Goal: Contribute content: Contribute content

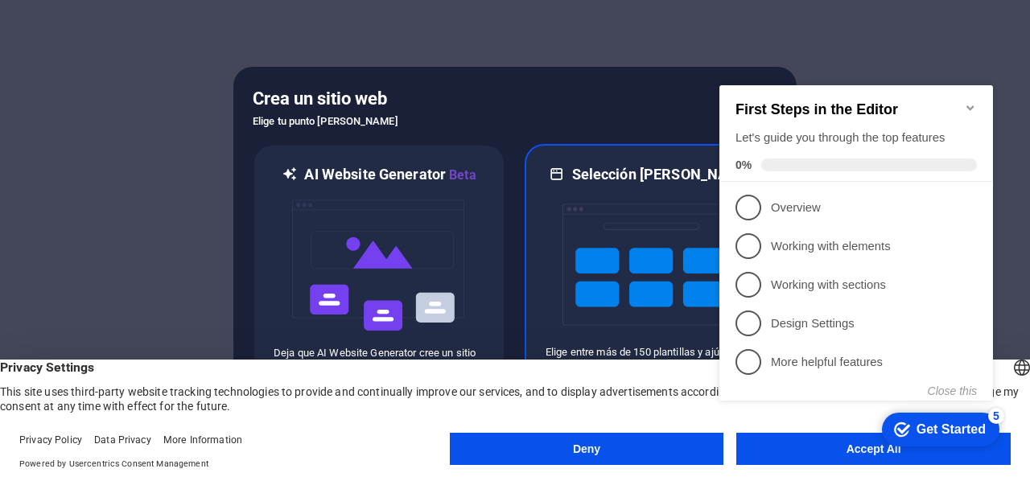
click at [609, 240] on img at bounding box center [650, 264] width 177 height 161
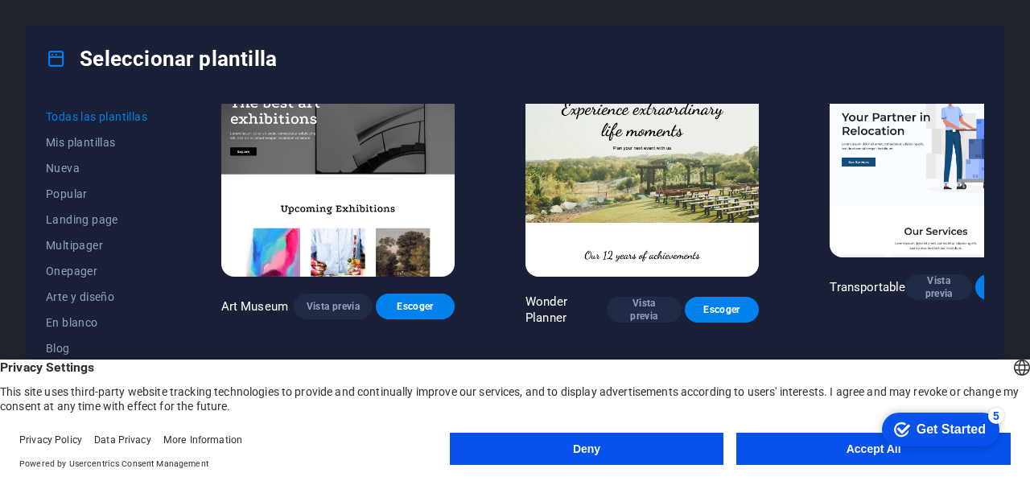
scroll to position [402, 0]
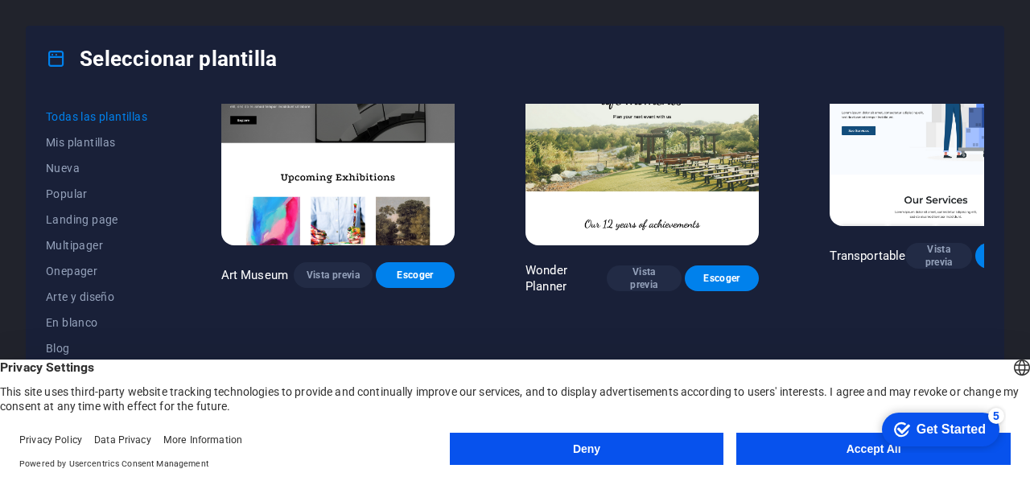
click at [988, 249] on span "Escoger" at bounding box center [1008, 255] width 41 height 13
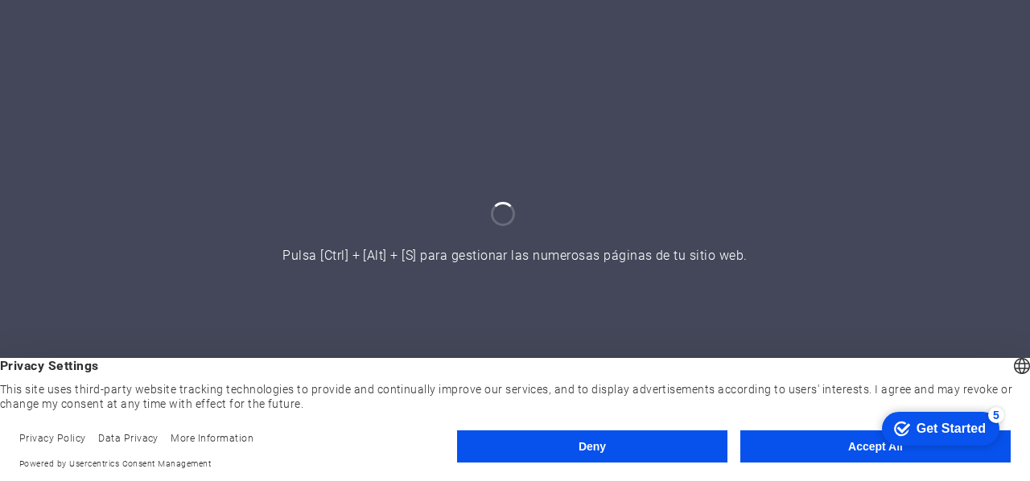
click at [837, 450] on button "Accept All" at bounding box center [875, 446] width 270 height 32
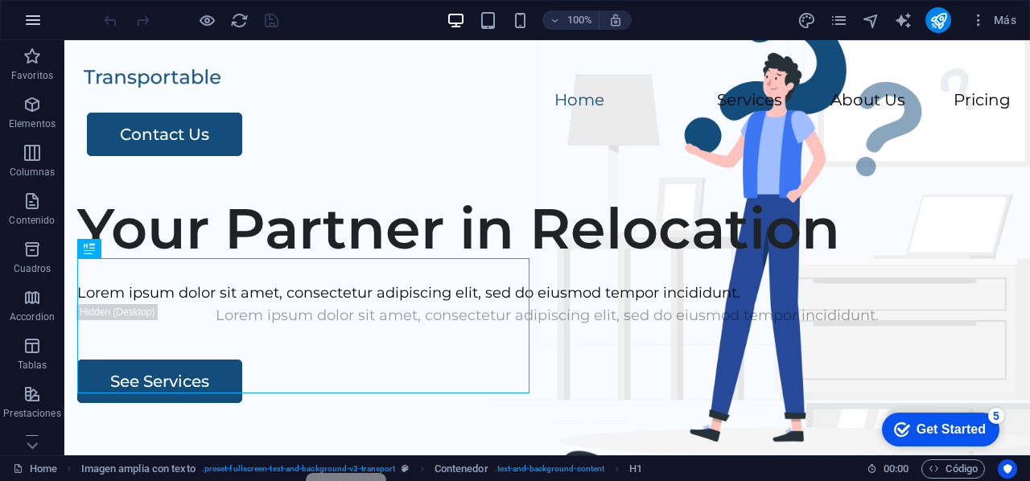
click at [35, 14] on icon "button" at bounding box center [32, 19] width 19 height 19
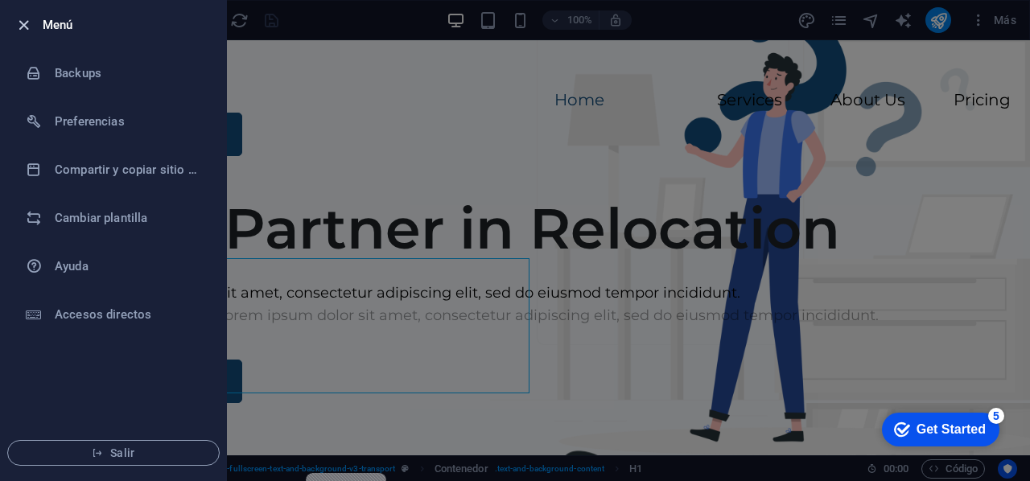
click at [29, 22] on icon "button" at bounding box center [23, 25] width 18 height 18
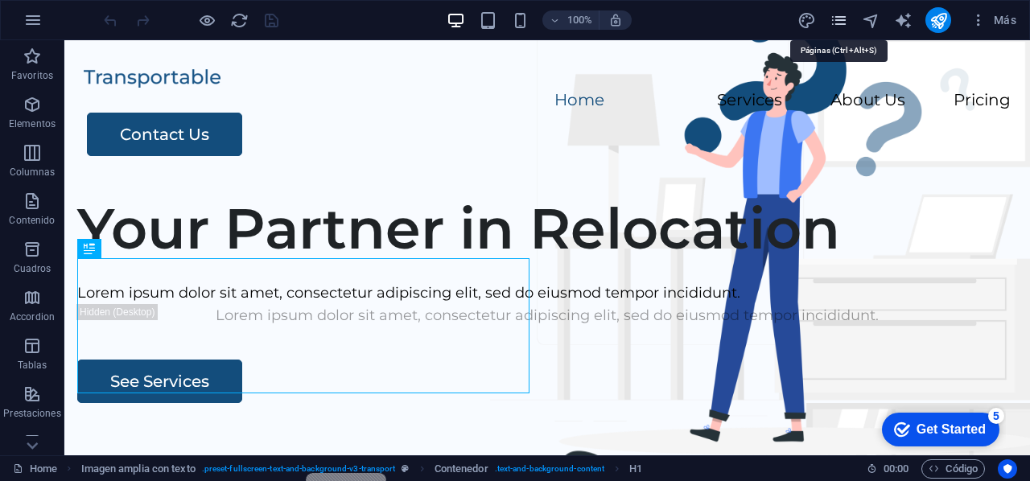
click at [832, 23] on icon "pages" at bounding box center [838, 20] width 18 height 18
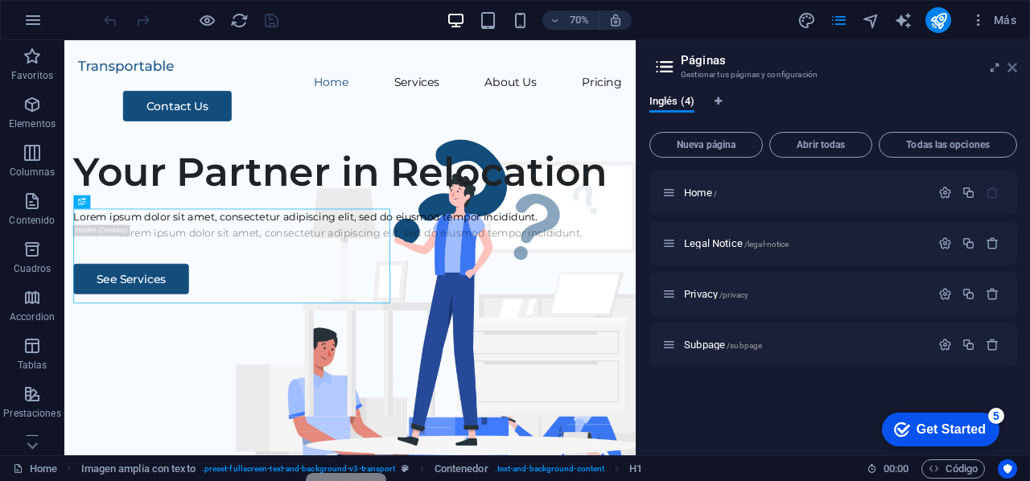
click at [1013, 67] on icon at bounding box center [1012, 67] width 10 height 13
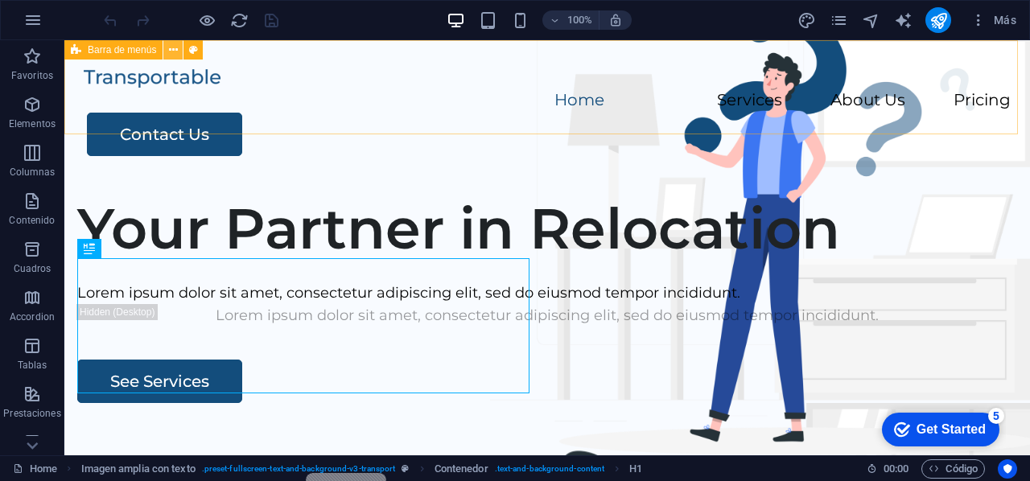
click at [172, 47] on icon at bounding box center [173, 50] width 9 height 17
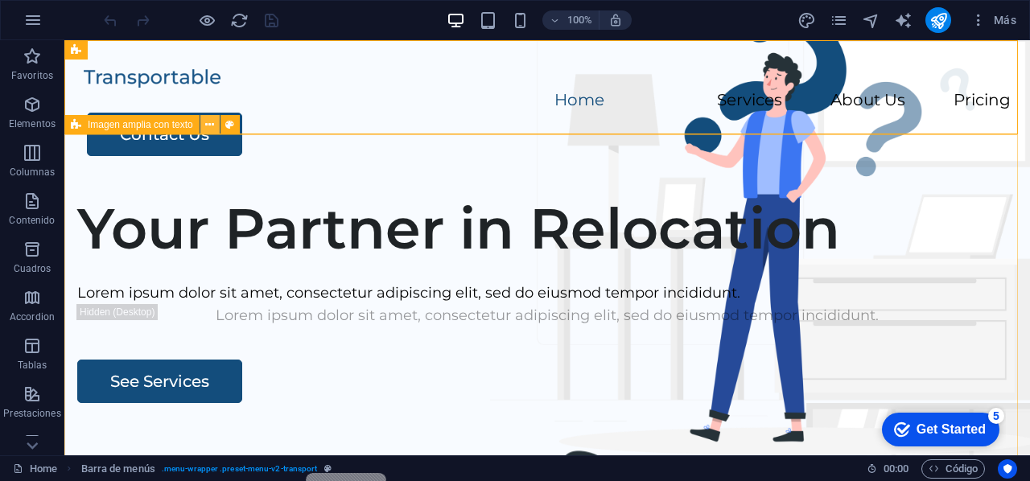
click at [213, 129] on icon at bounding box center [209, 125] width 9 height 17
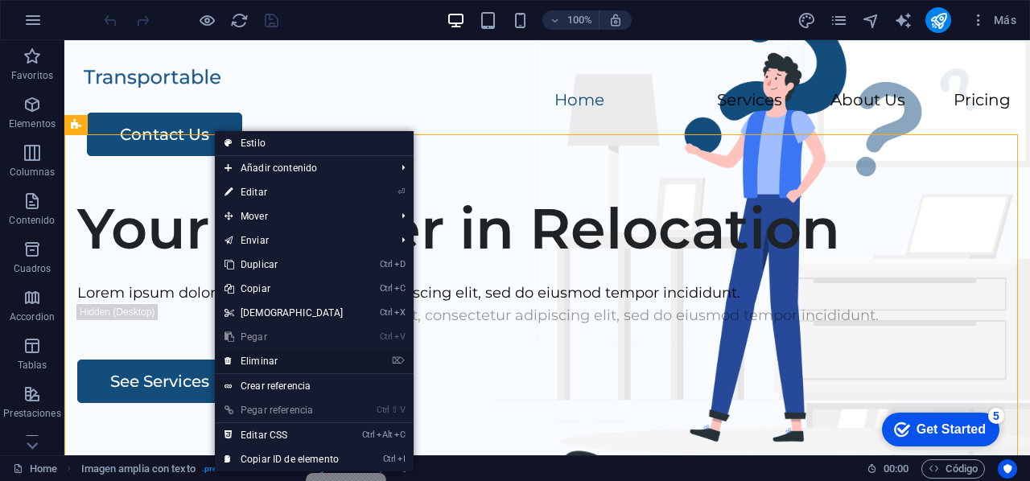
click at [309, 360] on link "⌦ Eliminar" at bounding box center [284, 361] width 138 height 24
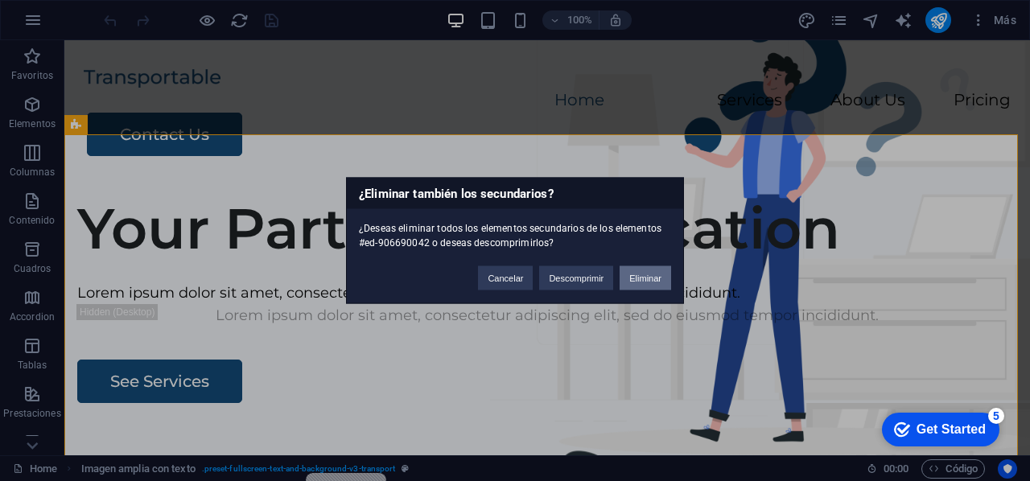
click at [642, 274] on button "Eliminar" at bounding box center [644, 278] width 51 height 24
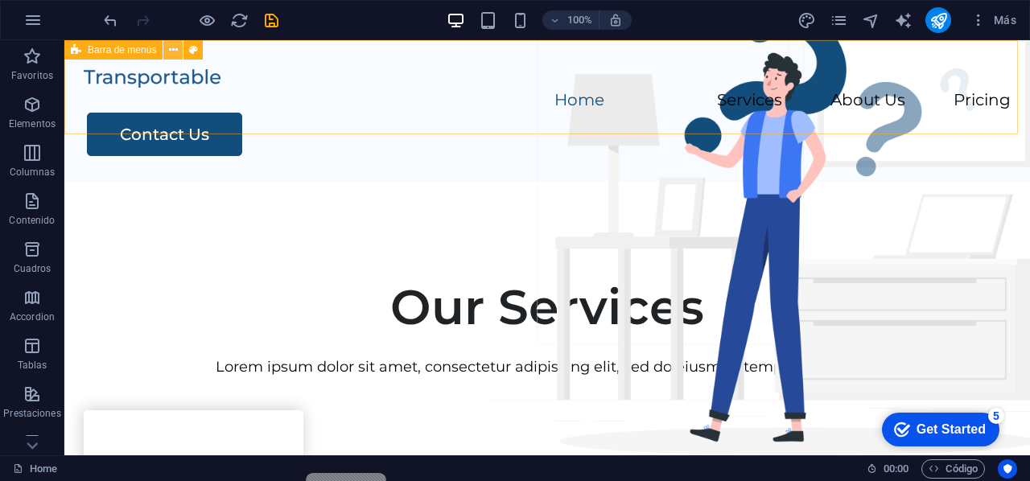
click at [178, 44] on button at bounding box center [172, 49] width 19 height 19
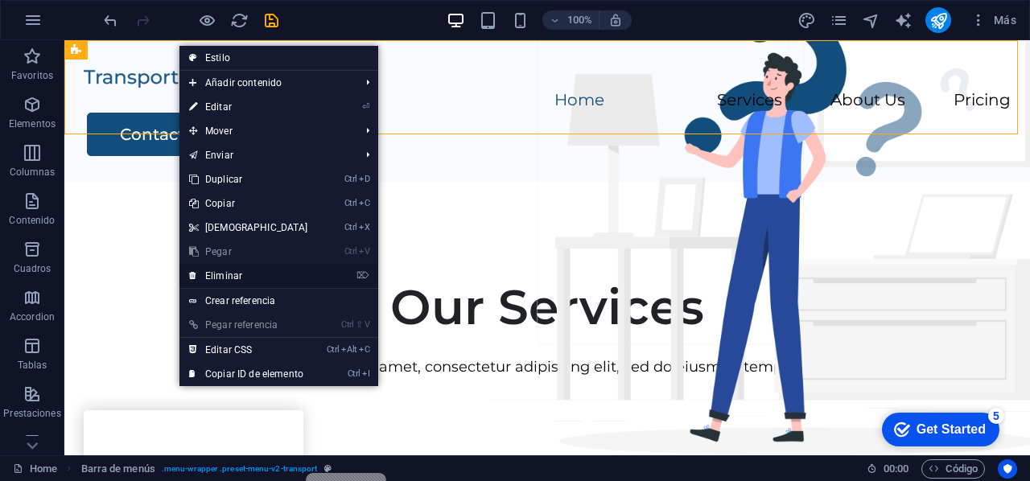
click at [264, 277] on link "⌦ Eliminar" at bounding box center [248, 276] width 138 height 24
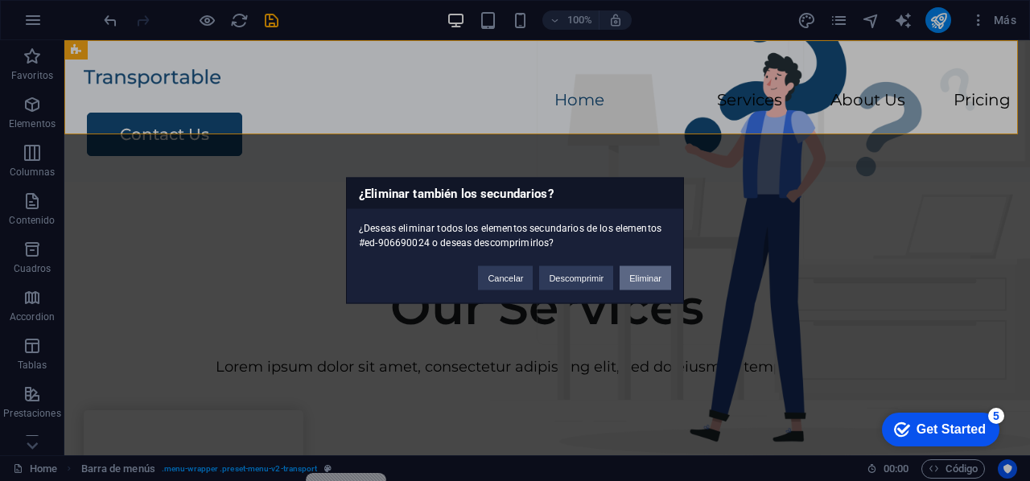
click at [644, 280] on button "Eliminar" at bounding box center [644, 278] width 51 height 24
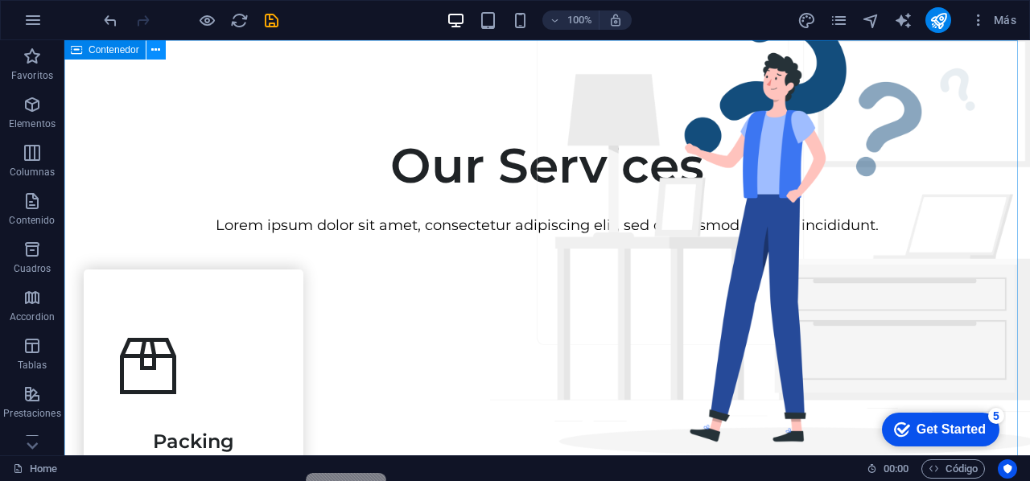
click at [157, 47] on icon at bounding box center [155, 50] width 9 height 17
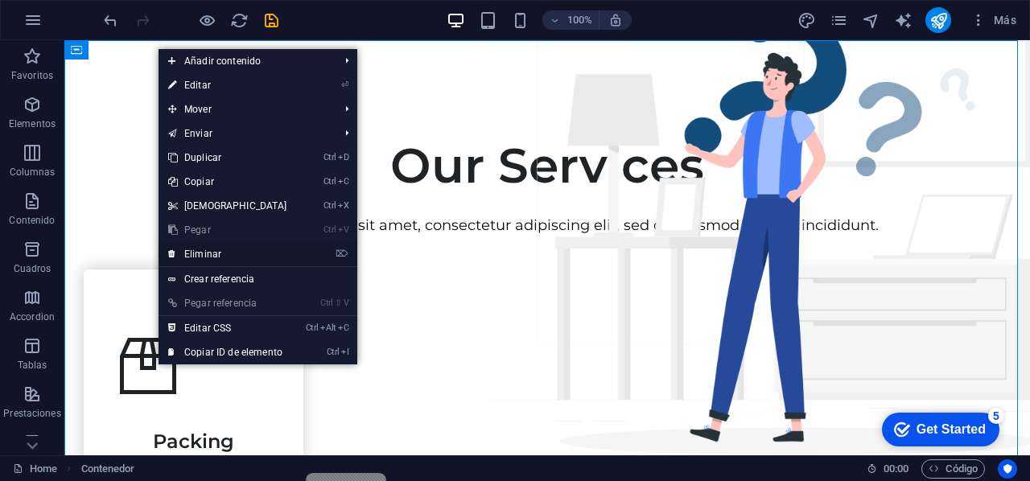
click at [246, 252] on link "⌦ Eliminar" at bounding box center [227, 254] width 138 height 24
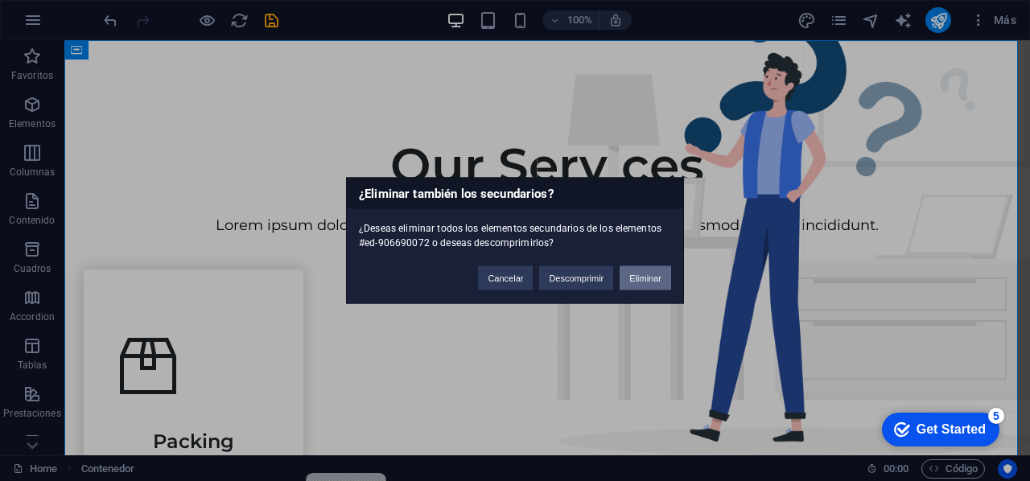
drag, startPoint x: 643, startPoint y: 274, endPoint x: 578, endPoint y: 234, distance: 76.6
click at [643, 274] on button "Eliminar" at bounding box center [644, 278] width 51 height 24
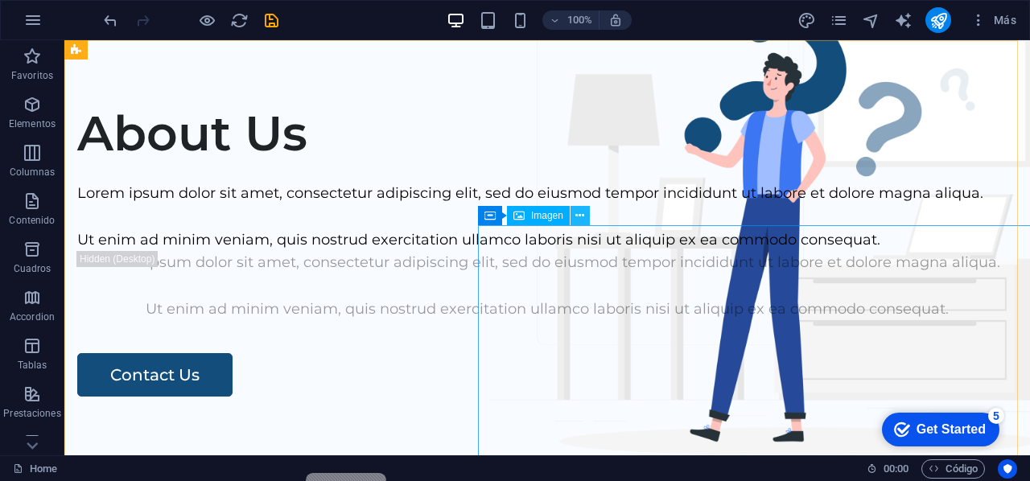
click at [575, 220] on icon at bounding box center [579, 216] width 9 height 17
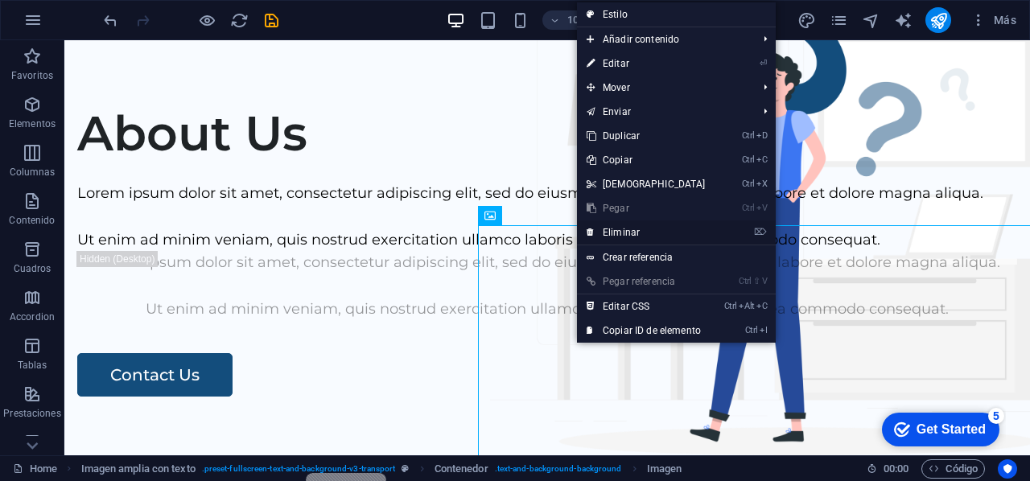
click at [624, 230] on link "⌦ Eliminar" at bounding box center [646, 232] width 138 height 24
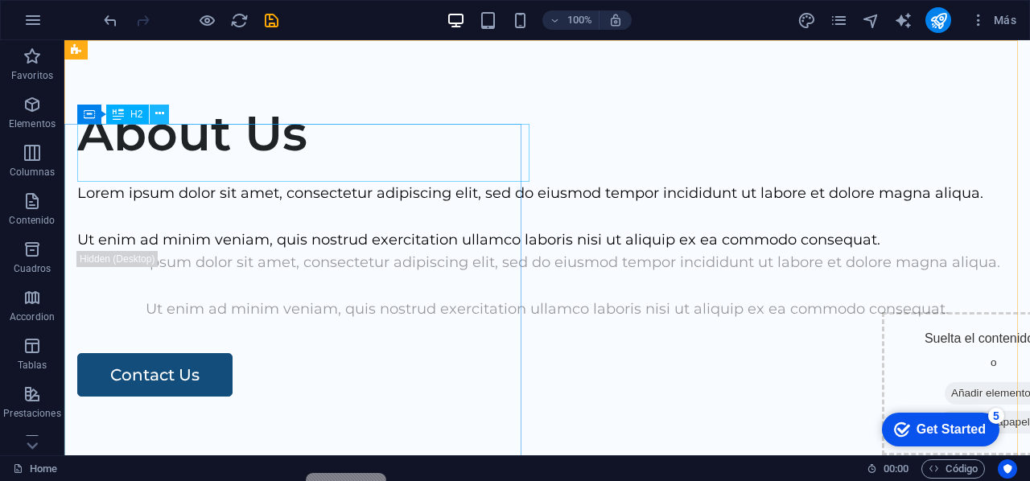
click at [158, 113] on icon at bounding box center [159, 113] width 9 height 17
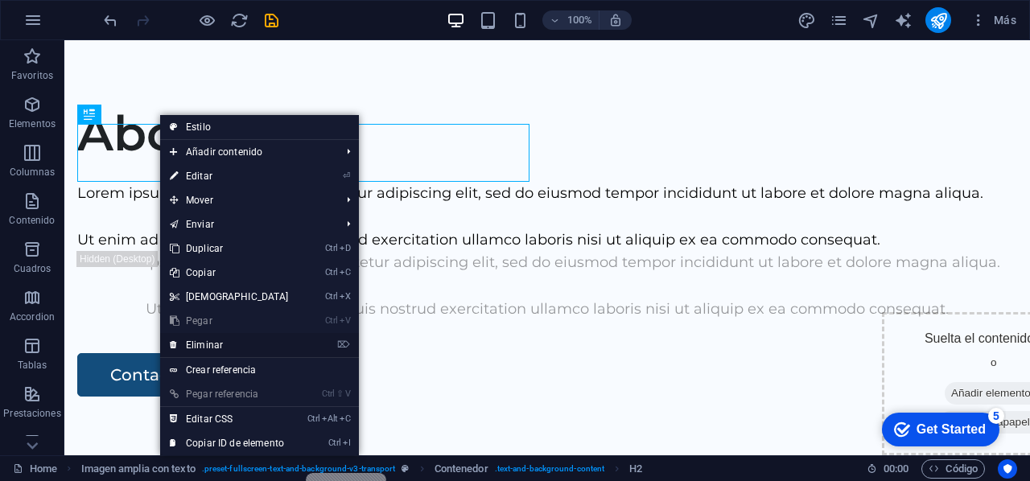
click at [291, 342] on link "⌦ Eliminar" at bounding box center [229, 345] width 138 height 24
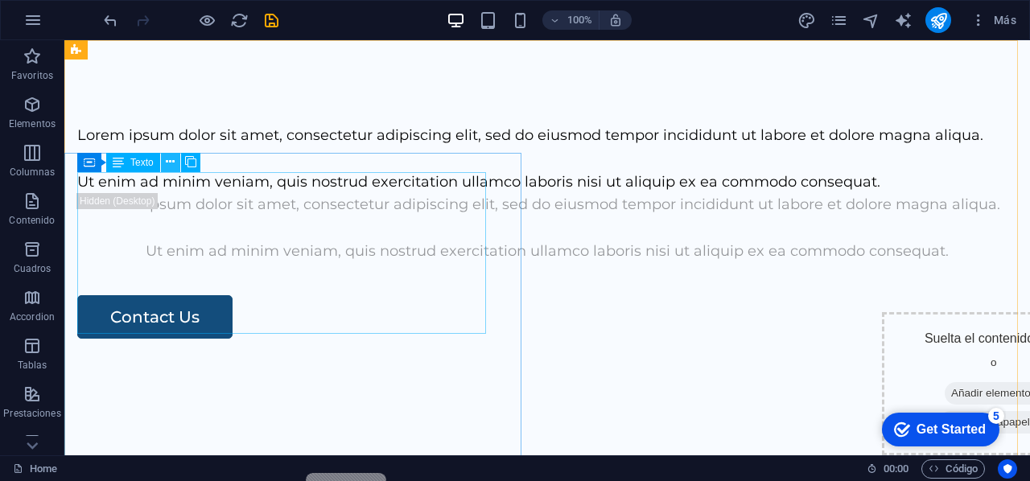
click at [175, 160] on button at bounding box center [170, 162] width 19 height 19
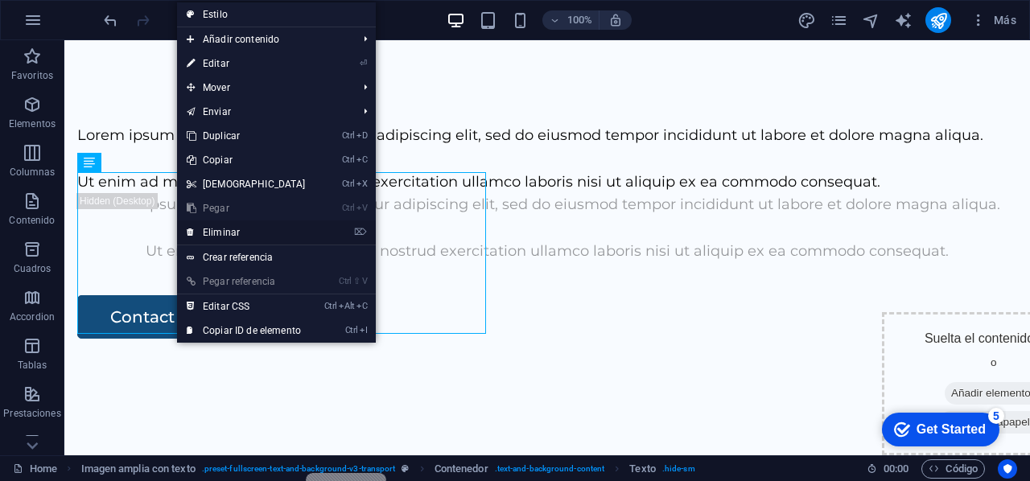
click at [236, 227] on link "⌦ Eliminar" at bounding box center [246, 232] width 138 height 24
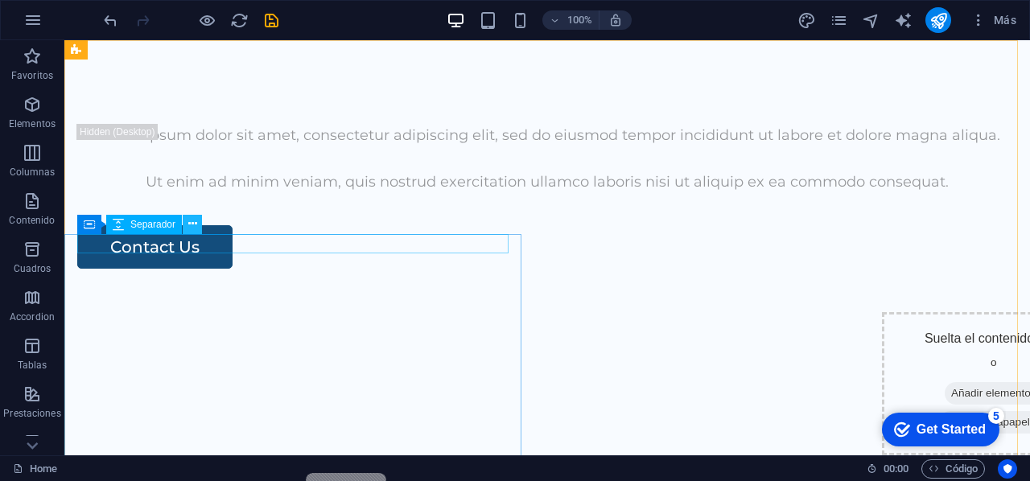
click at [188, 224] on icon at bounding box center [192, 224] width 9 height 17
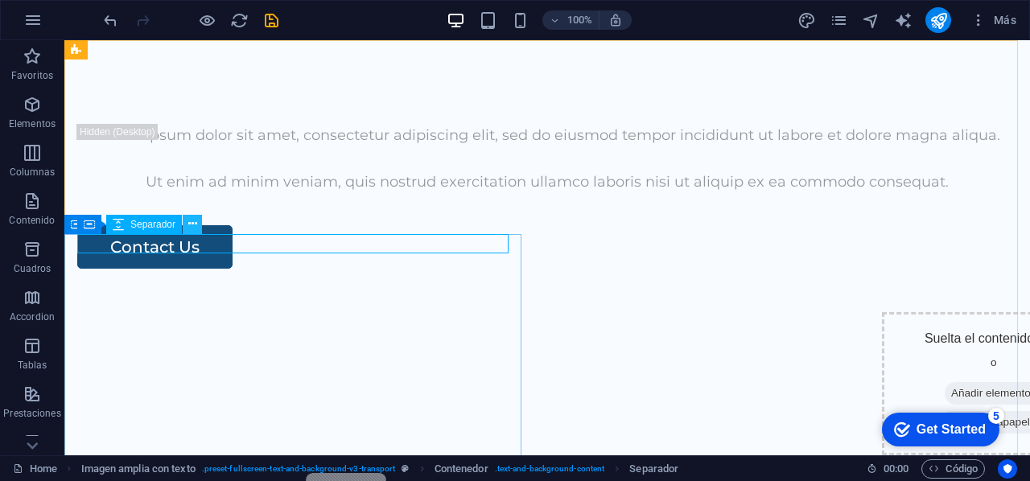
click at [191, 221] on icon at bounding box center [192, 224] width 9 height 17
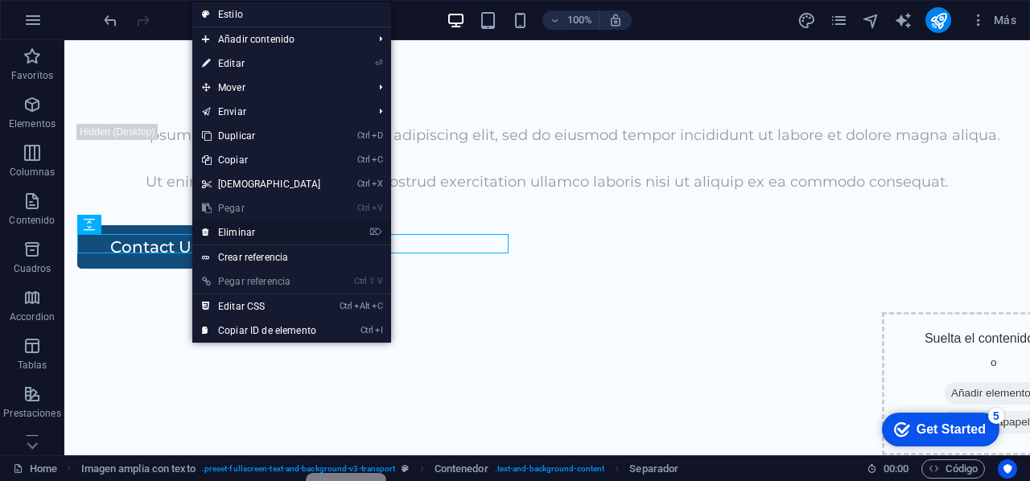
click at [307, 228] on link "⌦ Eliminar" at bounding box center [261, 232] width 138 height 24
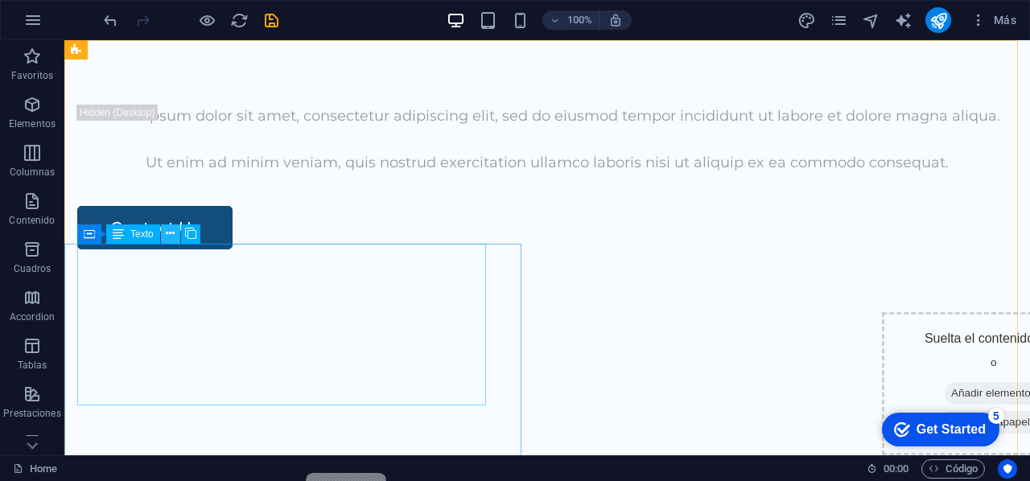
click at [166, 233] on icon at bounding box center [170, 233] width 9 height 17
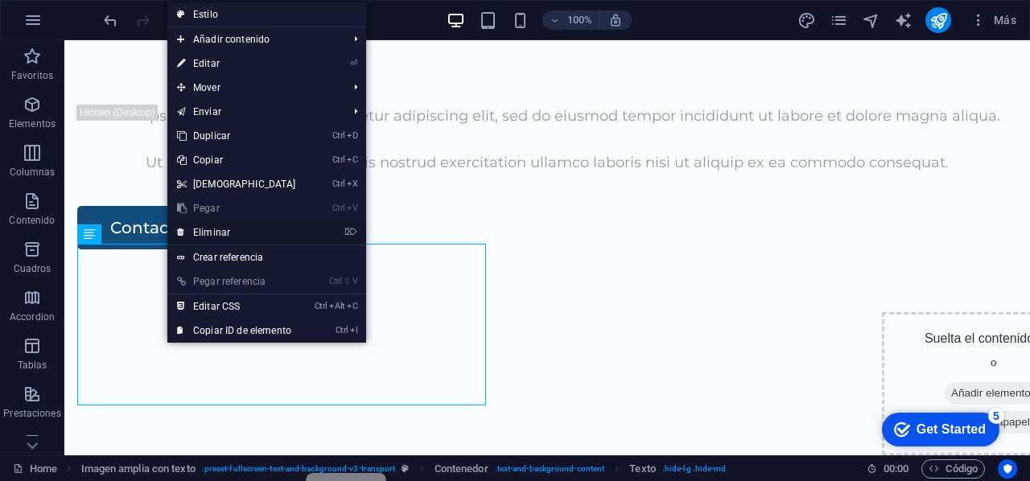
click at [309, 236] on li "⌦ Eliminar" at bounding box center [266, 232] width 199 height 25
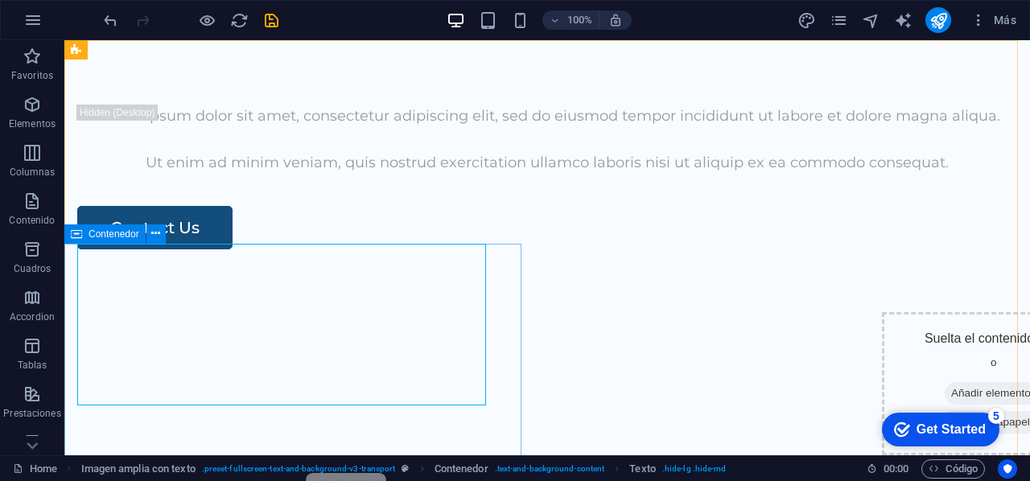
click at [108, 232] on span "Contenedor" at bounding box center [113, 234] width 51 height 10
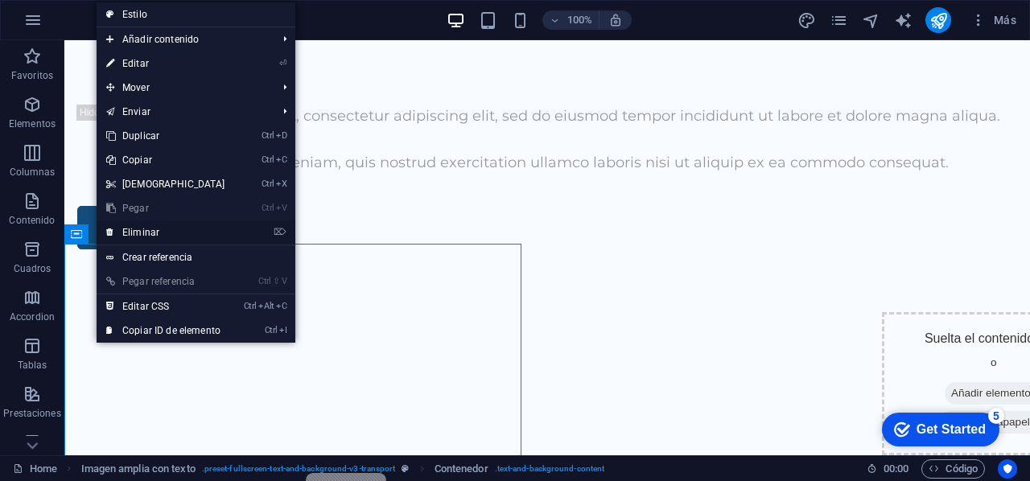
click at [114, 232] on link "⌦ Eliminar" at bounding box center [166, 232] width 138 height 24
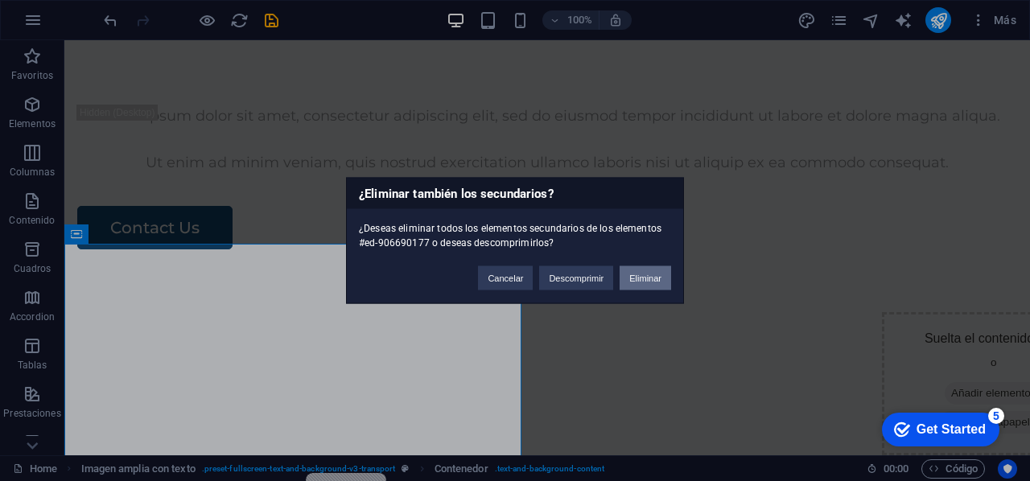
drag, startPoint x: 648, startPoint y: 279, endPoint x: 583, endPoint y: 239, distance: 76.6
click at [648, 279] on button "Eliminar" at bounding box center [644, 278] width 51 height 24
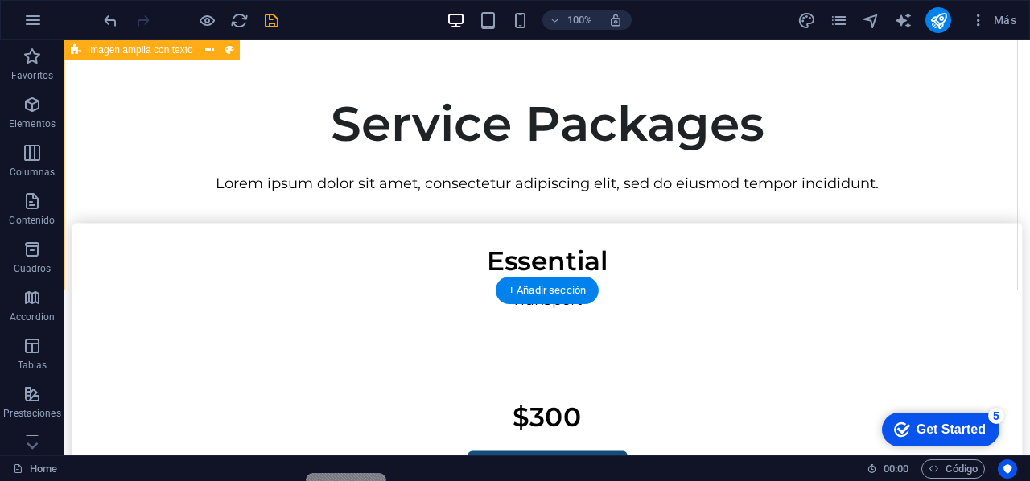
scroll to position [804, 0]
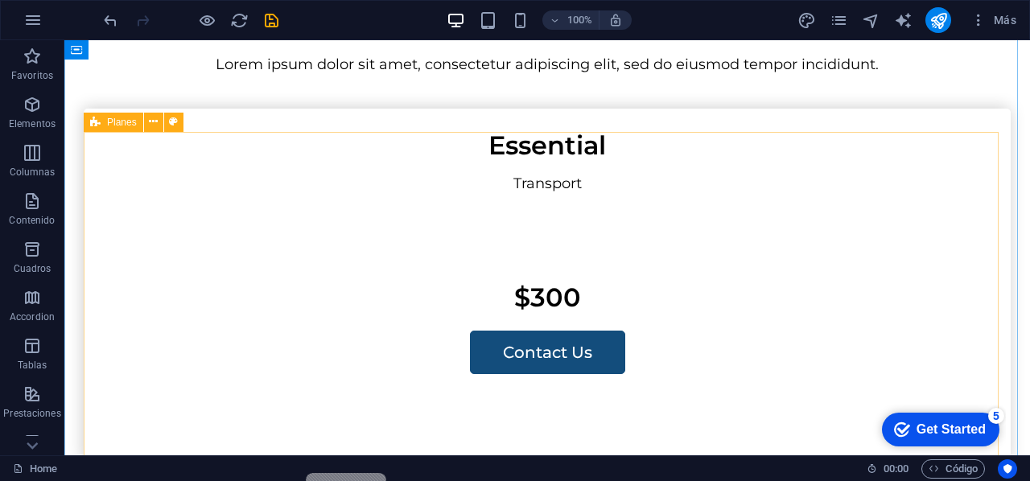
click at [90, 121] on icon at bounding box center [95, 122] width 10 height 19
click at [147, 121] on button at bounding box center [153, 122] width 19 height 19
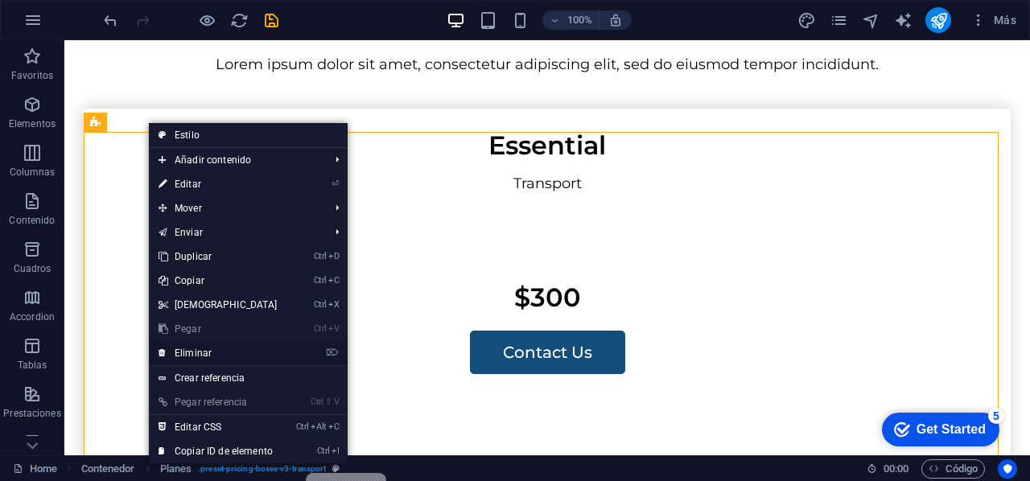
click at [239, 347] on link "⌦ Eliminar" at bounding box center [218, 353] width 138 height 24
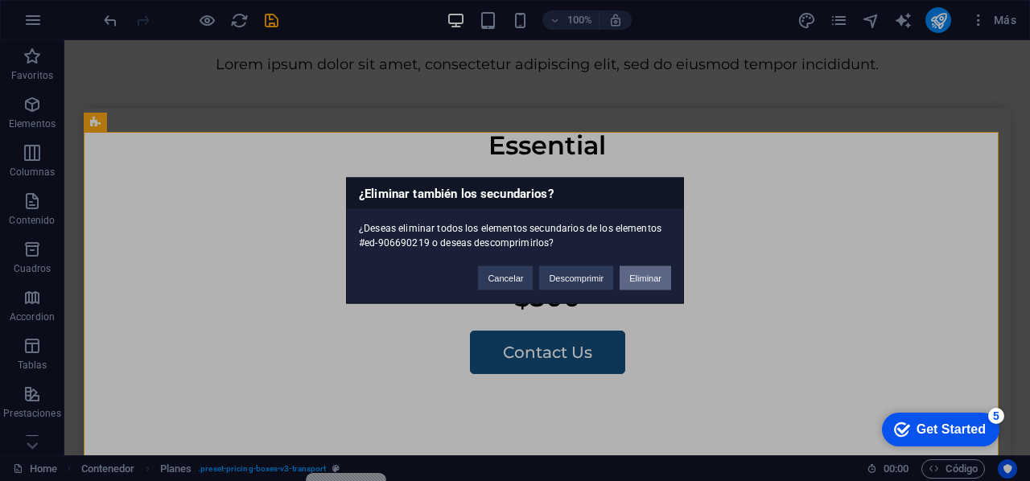
drag, startPoint x: 645, startPoint y: 274, endPoint x: 572, endPoint y: 236, distance: 82.8
click at [645, 274] on button "Eliminar" at bounding box center [644, 278] width 51 height 24
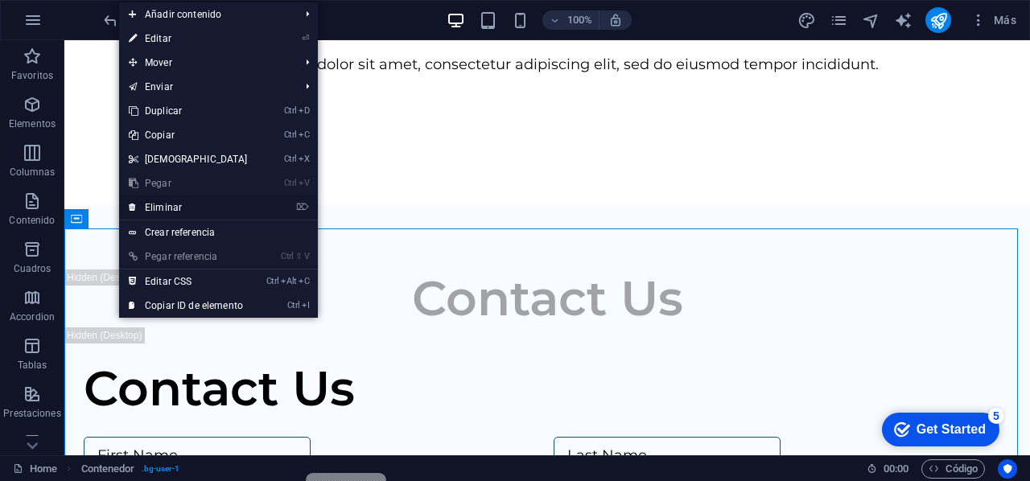
click at [188, 211] on link "⌦ Eliminar" at bounding box center [188, 207] width 138 height 24
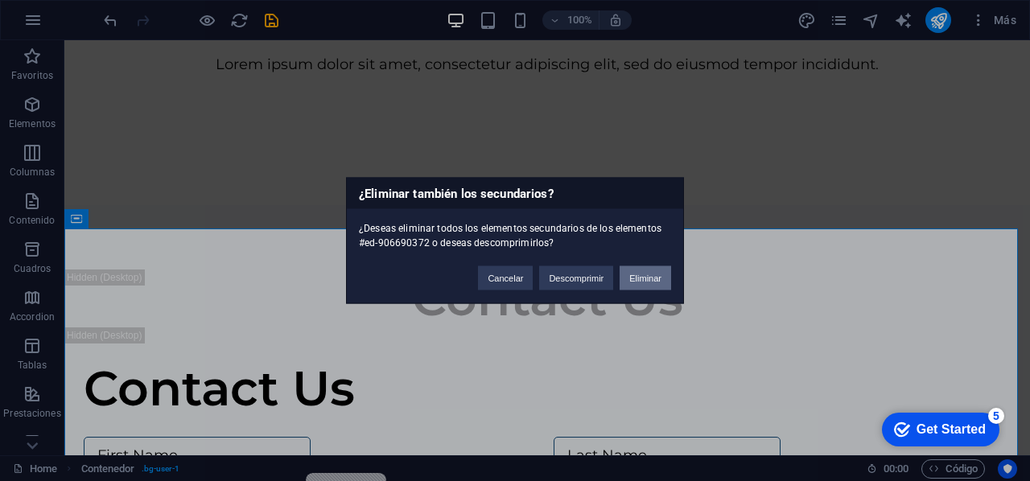
click at [656, 285] on button "Eliminar" at bounding box center [644, 278] width 51 height 24
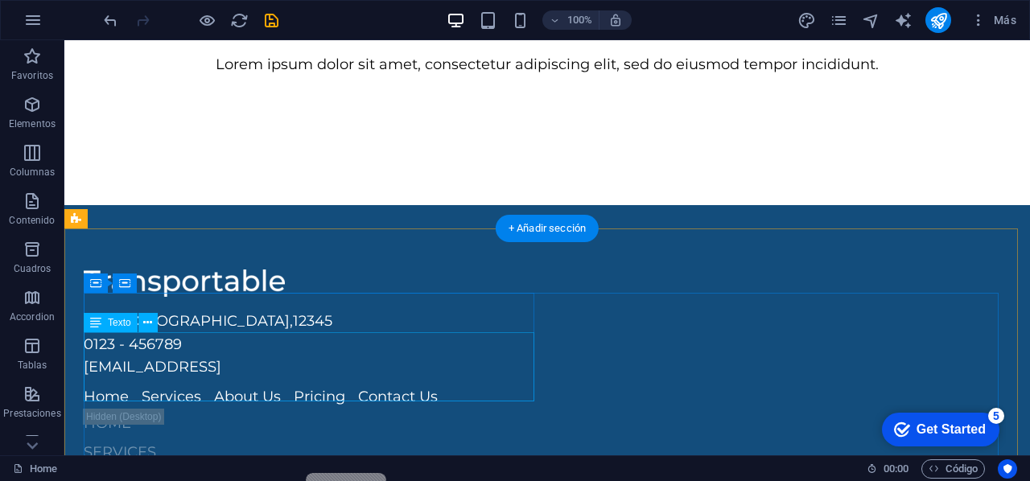
scroll to position [885, 0]
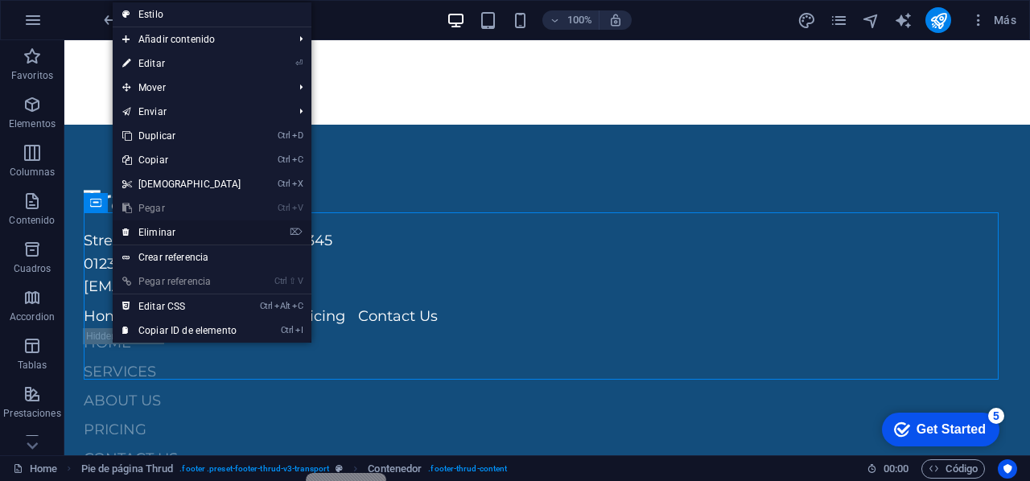
click at [150, 228] on link "⌦ Eliminar" at bounding box center [182, 232] width 138 height 24
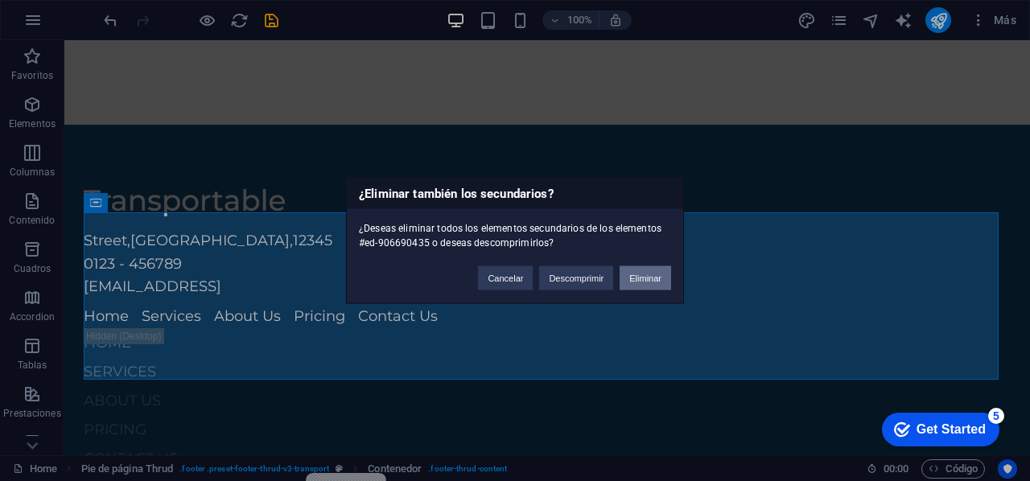
drag, startPoint x: 658, startPoint y: 273, endPoint x: 594, endPoint y: 232, distance: 76.3
click at [658, 273] on button "Eliminar" at bounding box center [644, 278] width 51 height 24
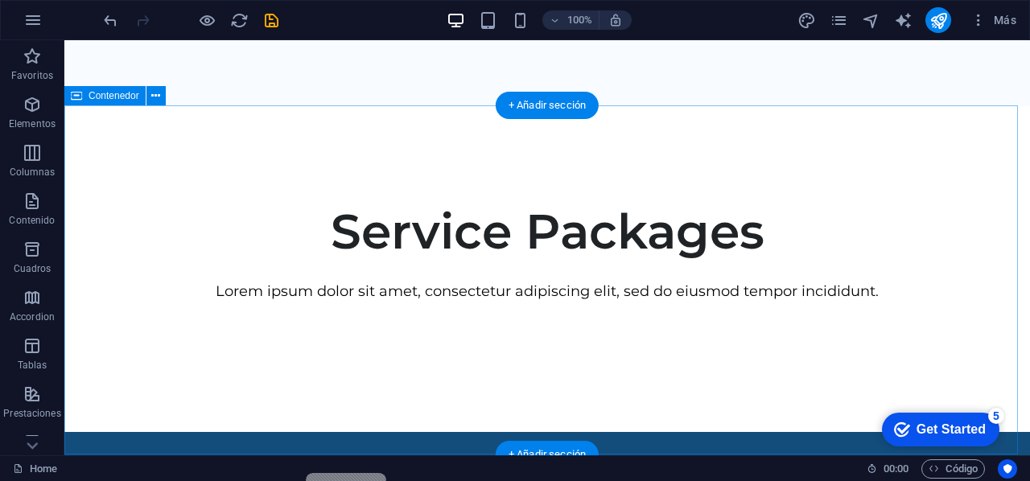
scroll to position [738, 0]
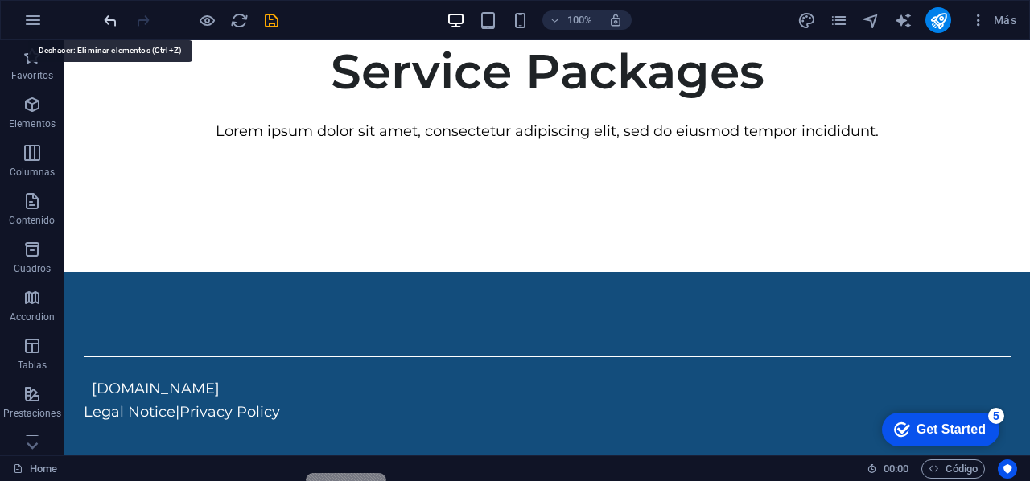
click at [109, 22] on icon "undo" at bounding box center [110, 20] width 18 height 18
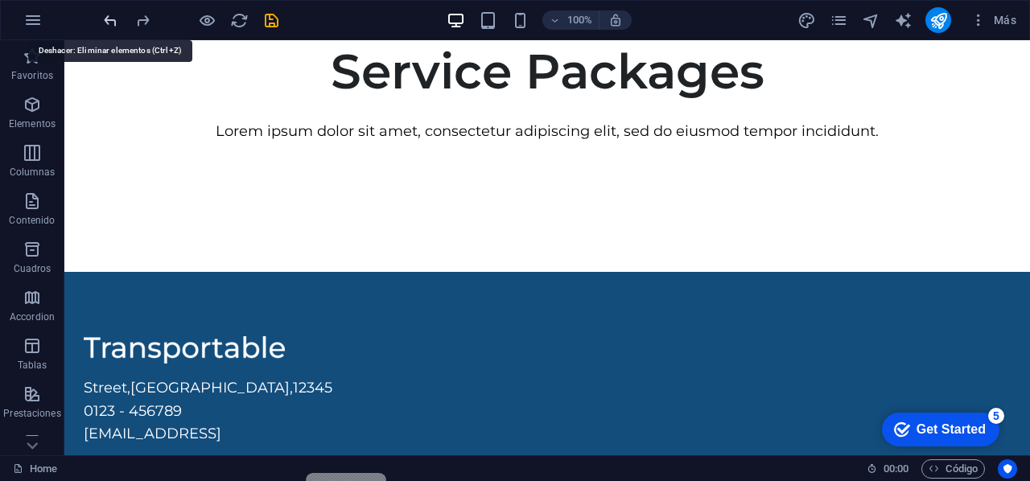
click at [109, 22] on icon "undo" at bounding box center [110, 20] width 18 height 18
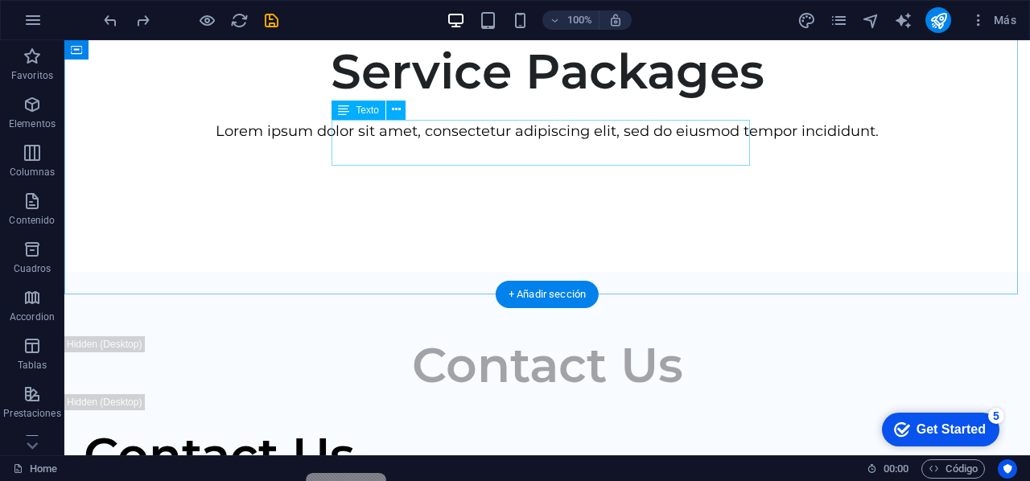
scroll to position [496, 0]
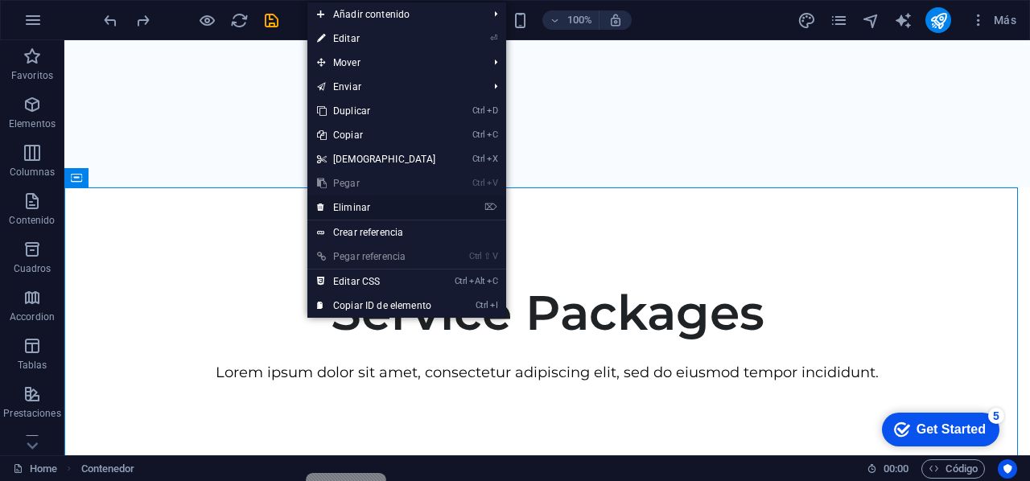
click at [384, 202] on link "⌦ Eliminar" at bounding box center [376, 207] width 138 height 24
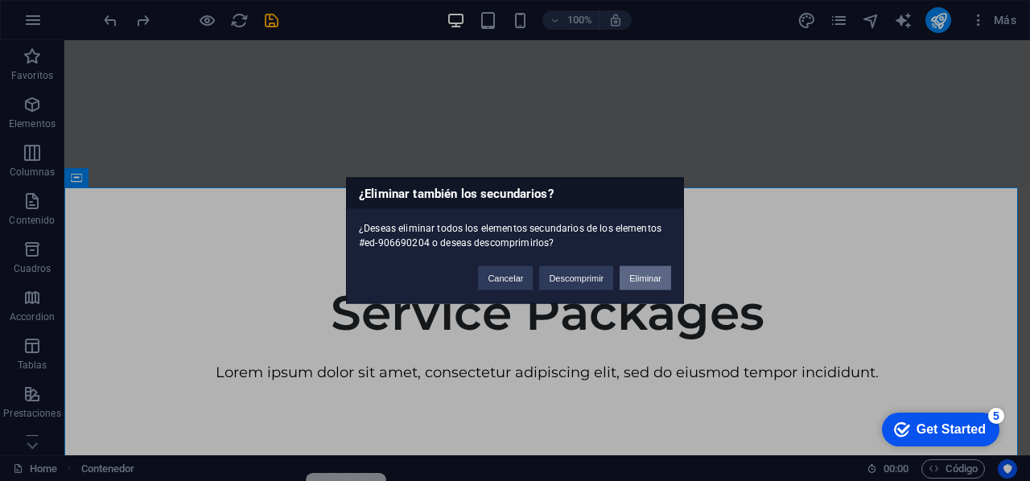
drag, startPoint x: 649, startPoint y: 274, endPoint x: 410, endPoint y: 238, distance: 241.6
click at [649, 274] on button "Eliminar" at bounding box center [644, 278] width 51 height 24
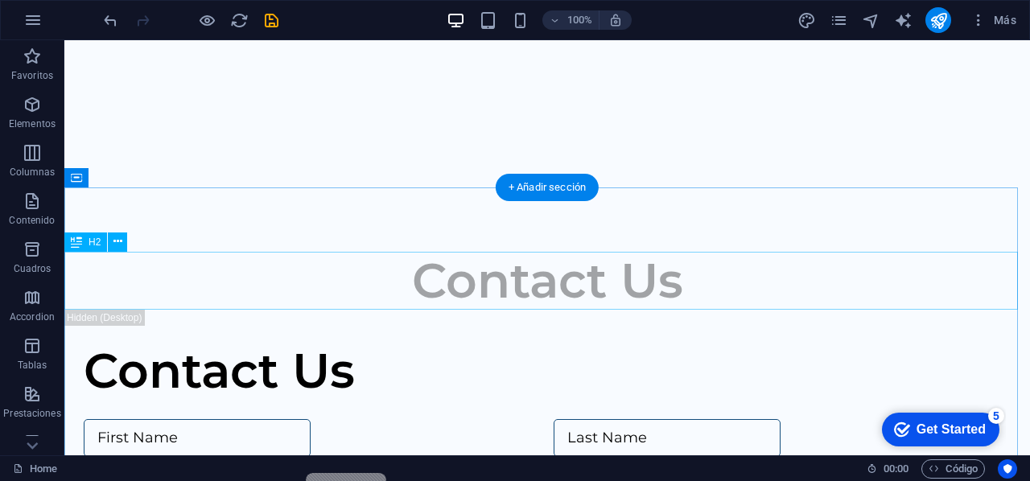
click at [442, 269] on div "Contact Us" at bounding box center [546, 281] width 965 height 58
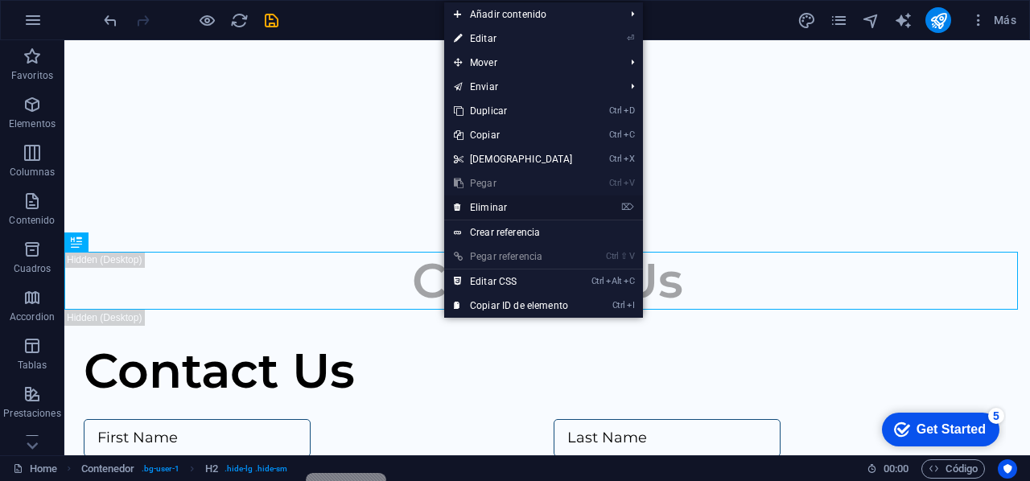
click at [503, 207] on link "⌦ Eliminar" at bounding box center [513, 207] width 138 height 24
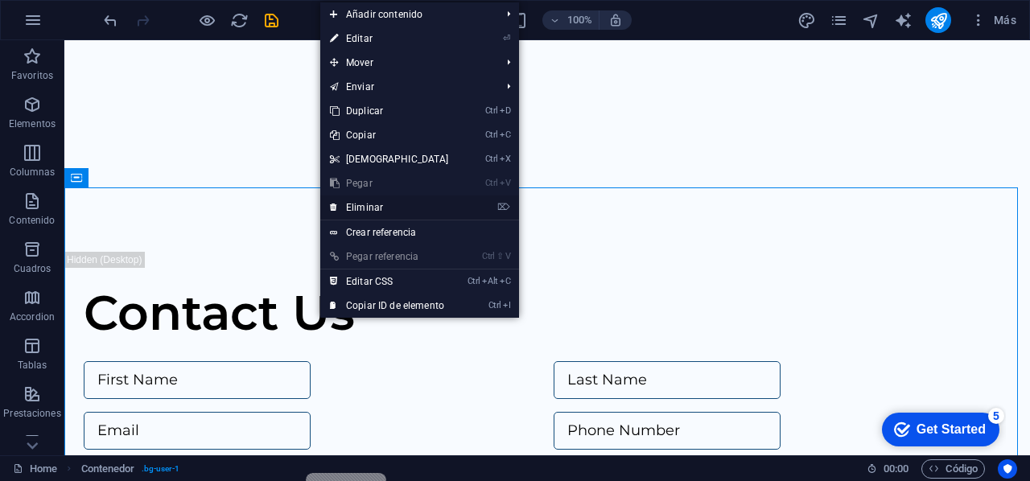
click at [417, 213] on link "⌦ Eliminar" at bounding box center [389, 207] width 138 height 24
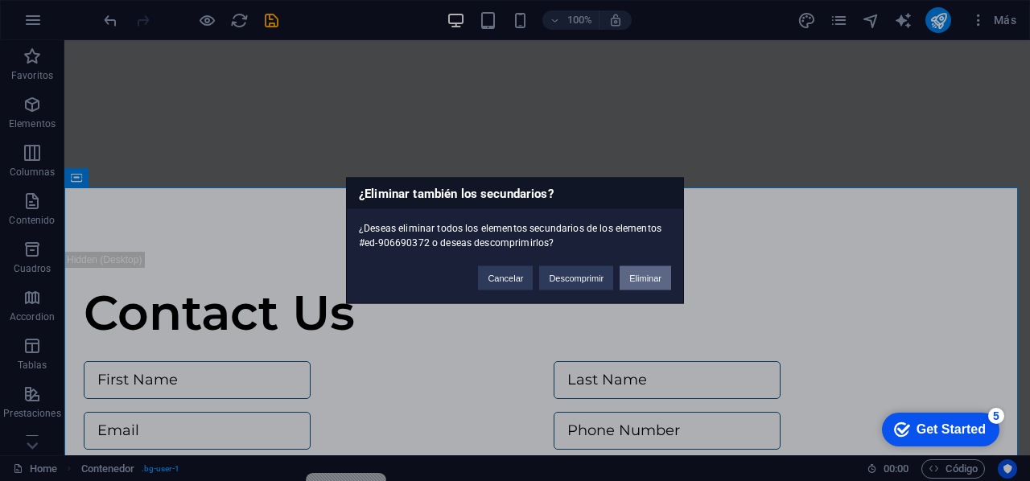
click at [645, 283] on button "Eliminar" at bounding box center [644, 278] width 51 height 24
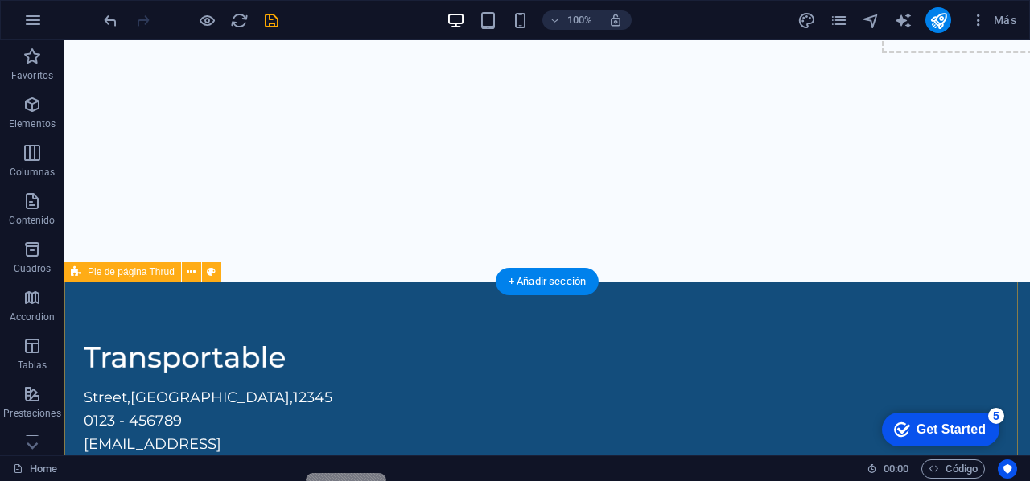
scroll to position [557, 0]
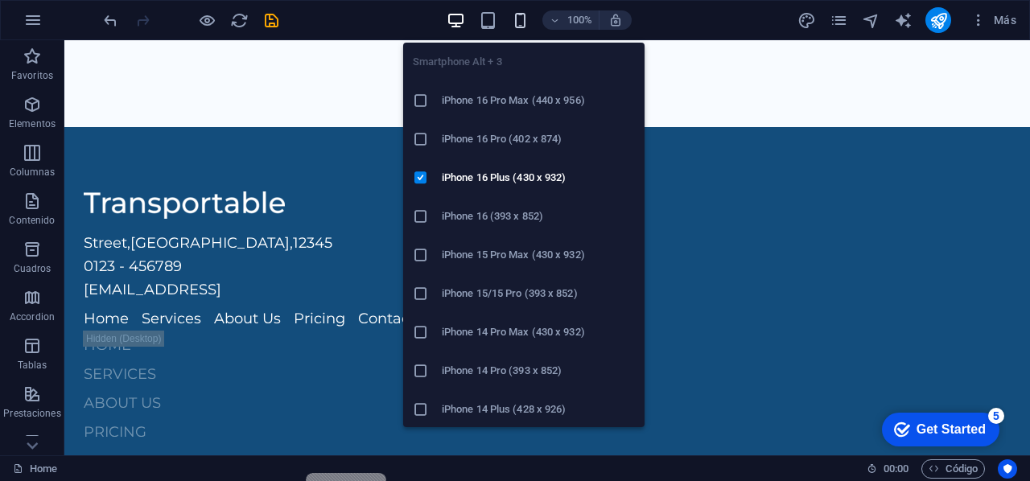
click at [525, 22] on icon "button" at bounding box center [520, 20] width 18 height 18
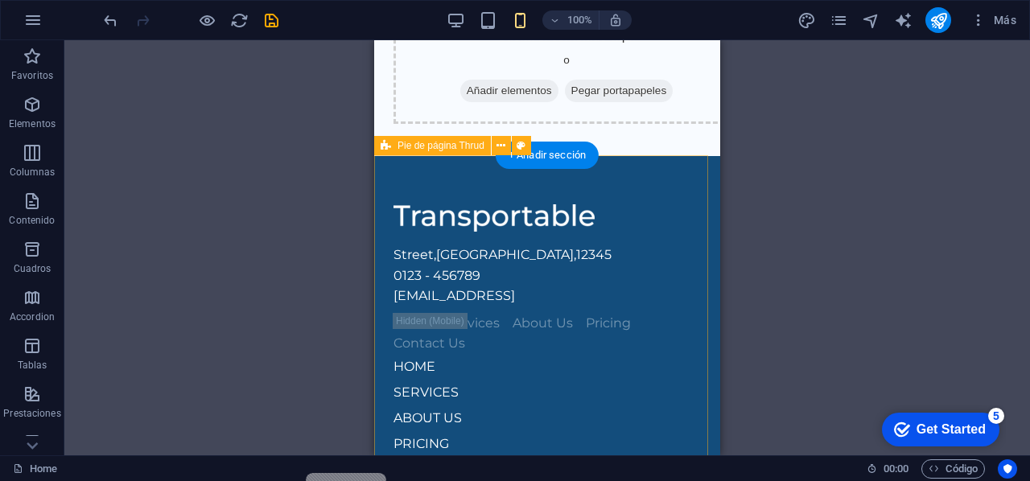
scroll to position [0, 0]
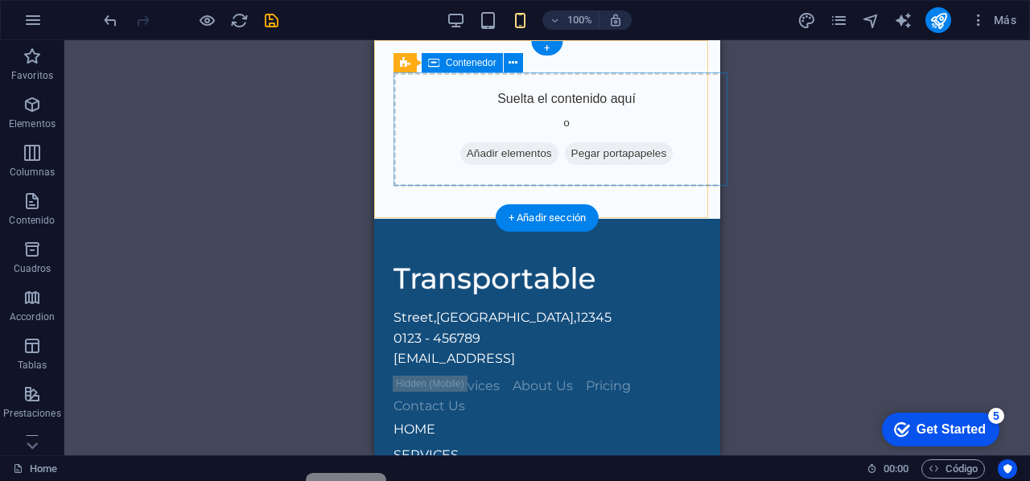
click at [480, 154] on span "Añadir elementos" at bounding box center [509, 153] width 98 height 23
click at [523, 152] on span "Añadir elementos" at bounding box center [509, 153] width 98 height 23
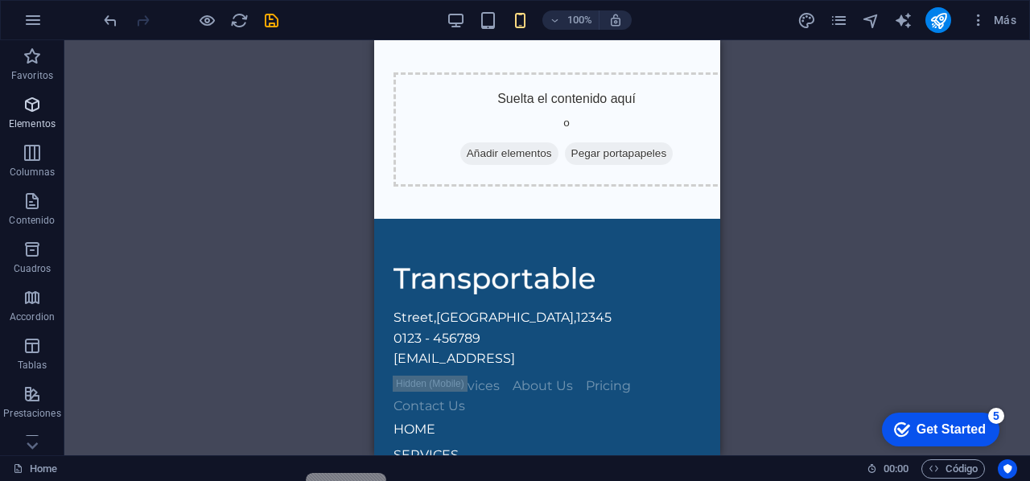
click at [31, 120] on p "Elementos" at bounding box center [32, 123] width 47 height 13
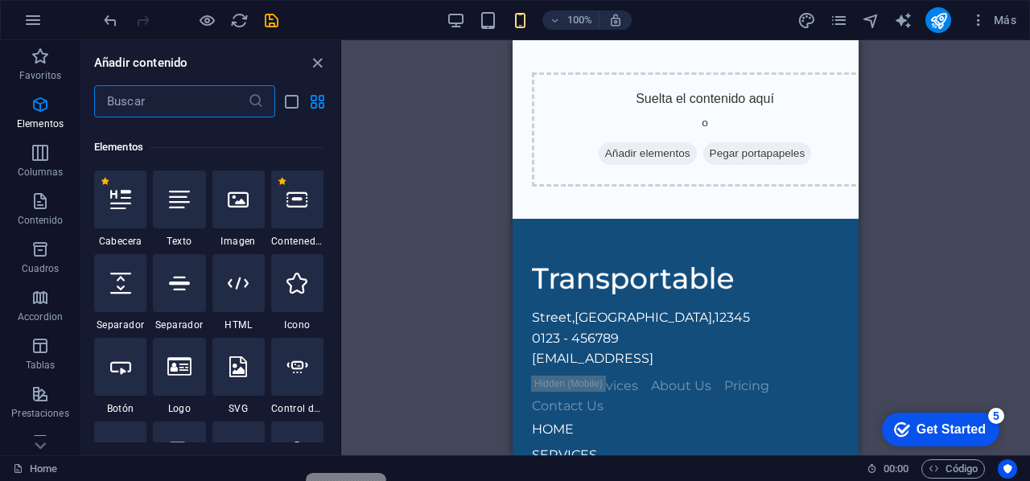
scroll to position [303, 0]
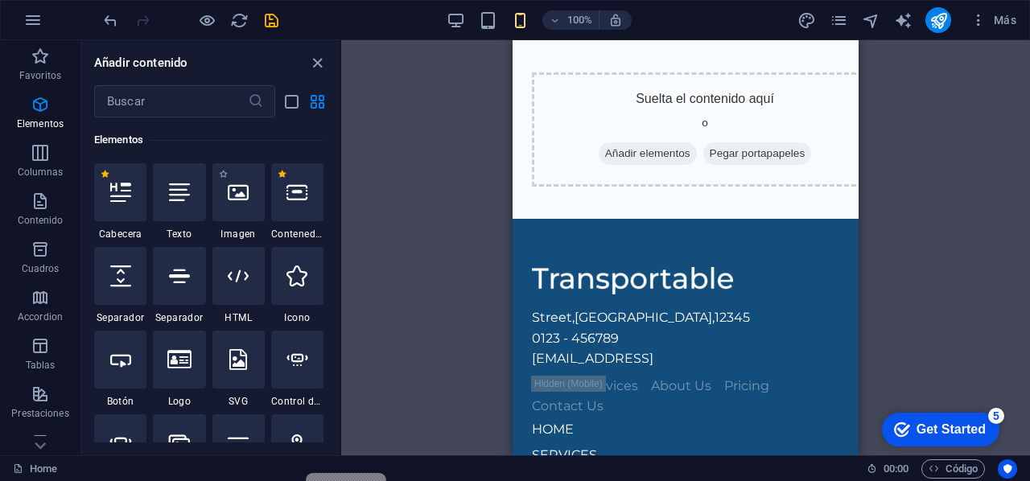
click at [249, 224] on div "1 Star Imagen" at bounding box center [238, 201] width 52 height 77
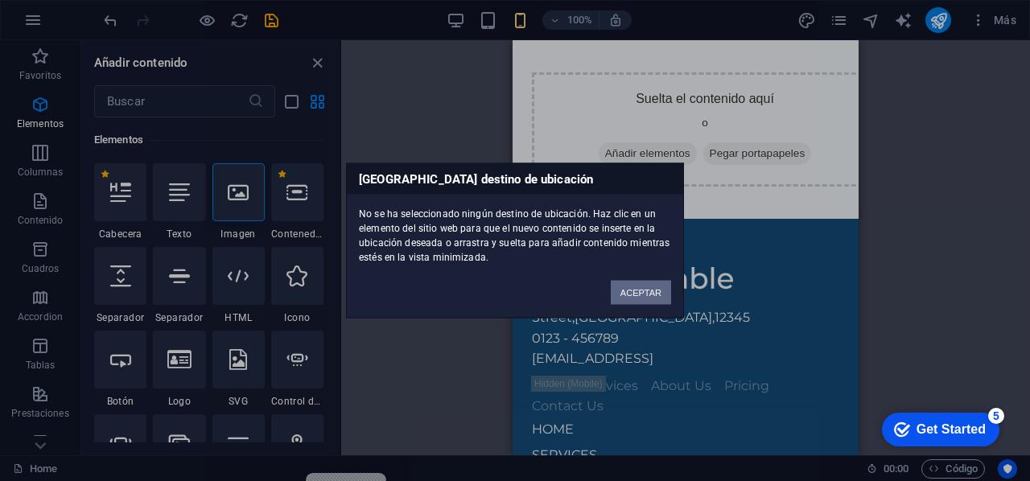
click at [640, 292] on button "ACEPTAR" at bounding box center [640, 293] width 60 height 24
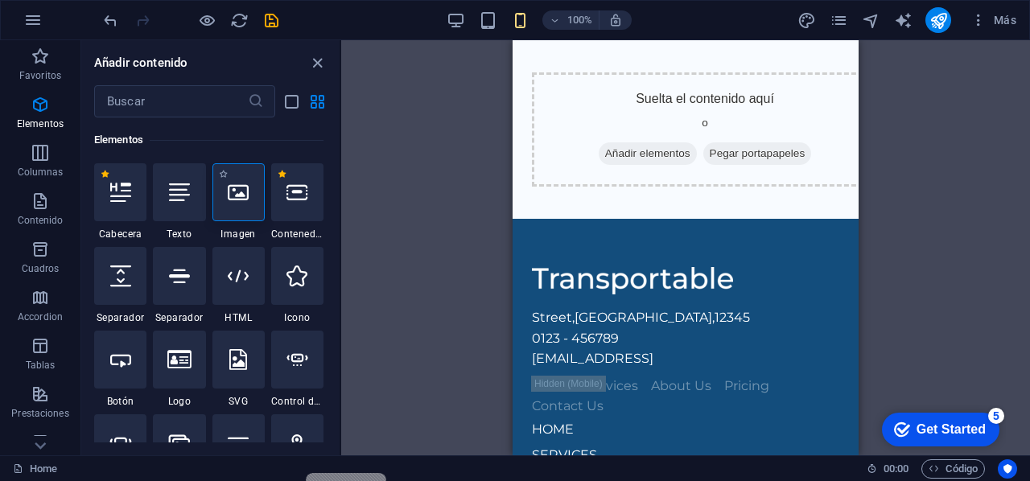
click at [230, 187] on icon at bounding box center [238, 192] width 21 height 21
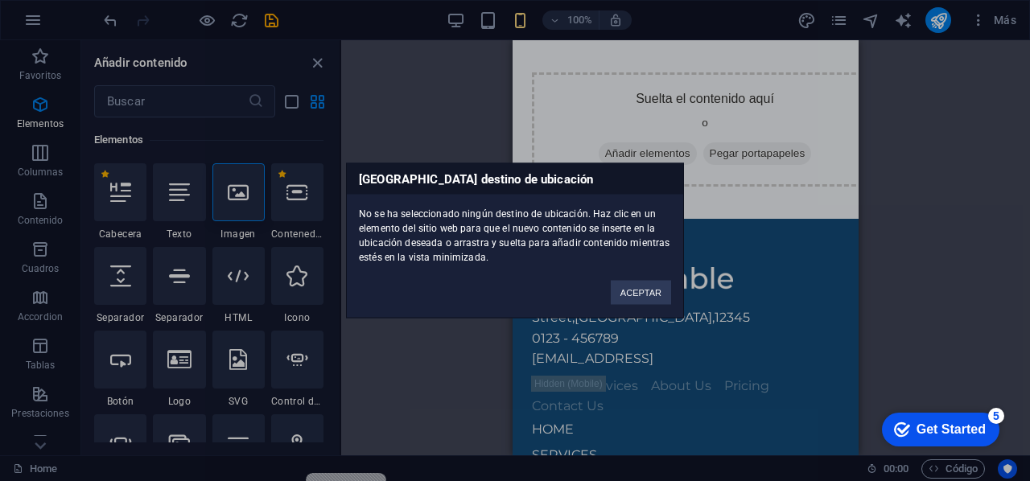
drag, startPoint x: 647, startPoint y: 294, endPoint x: 649, endPoint y: 210, distance: 83.7
click at [647, 294] on button "ACEPTAR" at bounding box center [640, 293] width 60 height 24
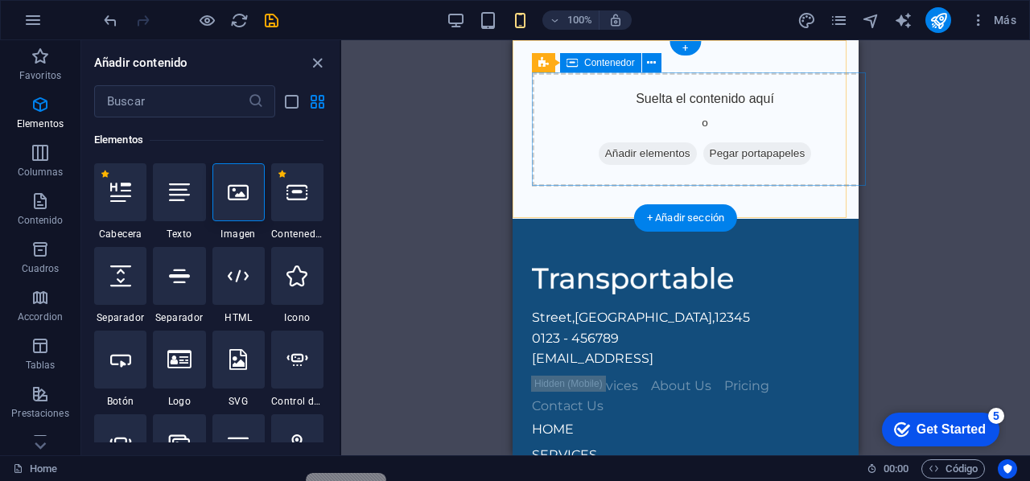
click at [643, 129] on div "Suelta el contenido aquí o Añadir elementos Pegar portapapeles" at bounding box center [705, 129] width 346 height 114
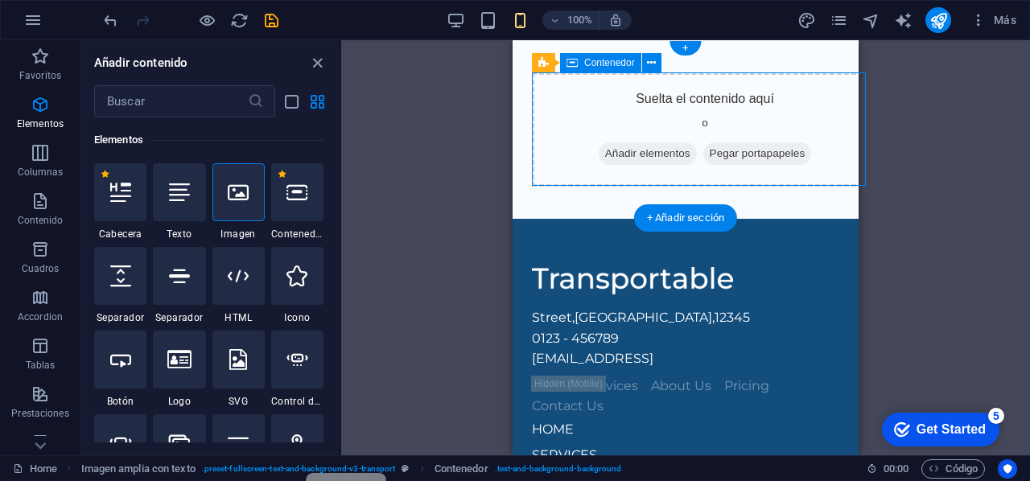
click at [640, 158] on span "Añadir elementos" at bounding box center [647, 153] width 98 height 23
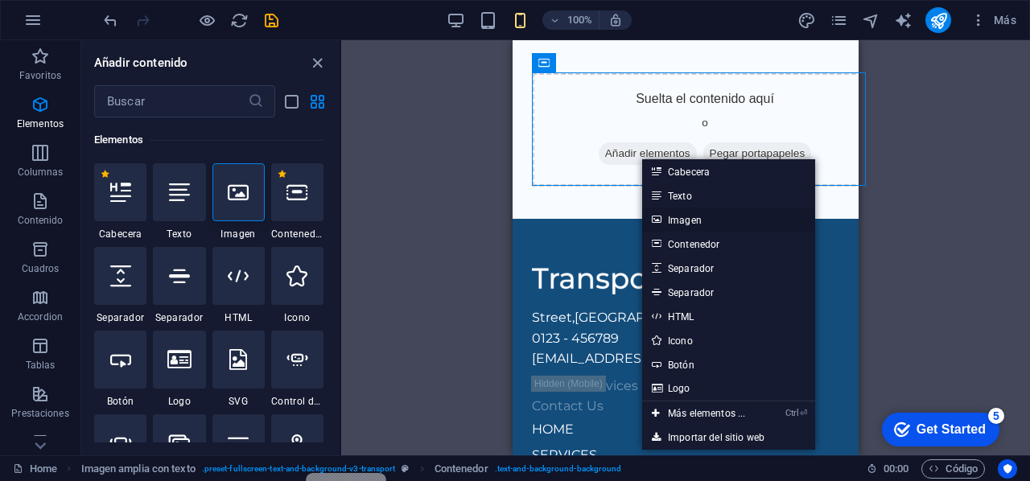
click at [697, 221] on link "Imagen" at bounding box center [728, 220] width 173 height 24
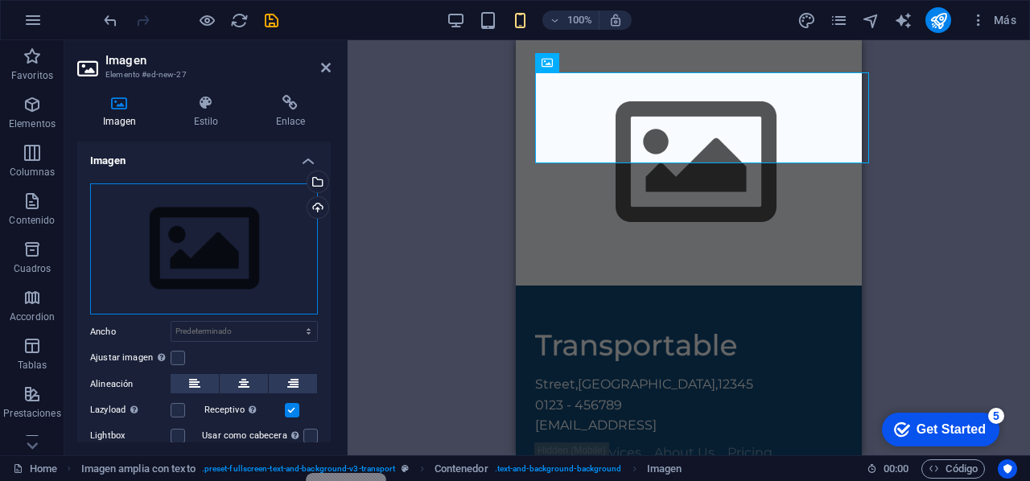
click at [208, 252] on div "Arrastra archivos aquí, haz clic para escoger archivos o selecciona archivos de…" at bounding box center [204, 249] width 228 height 132
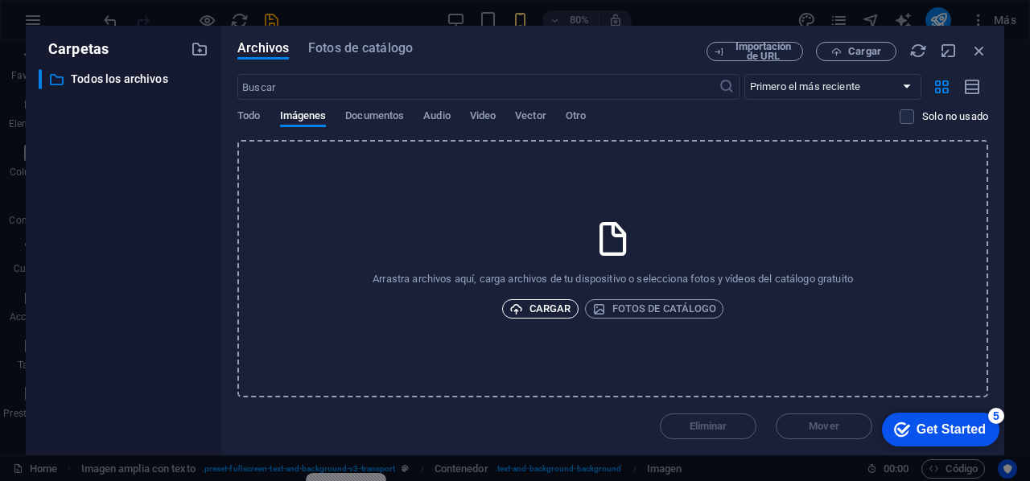
click at [555, 315] on span "Cargar" at bounding box center [540, 308] width 62 height 19
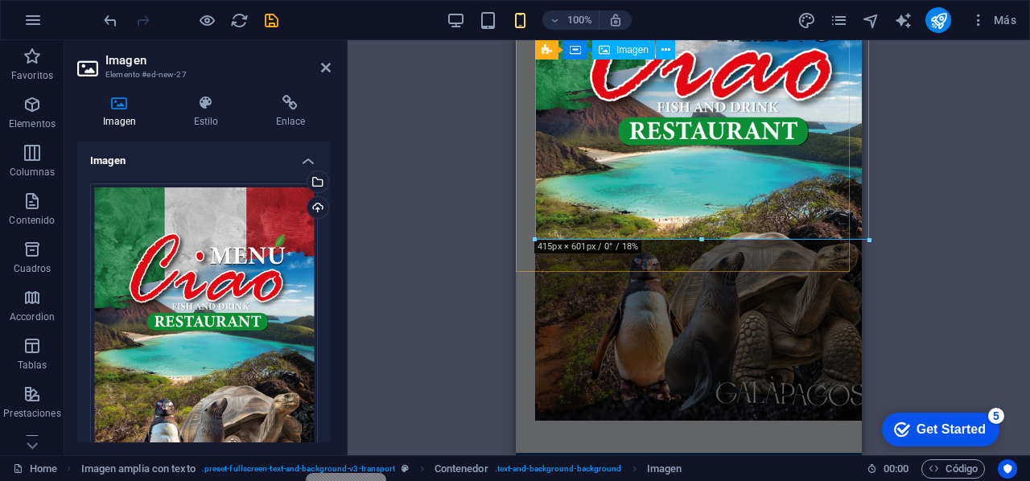
scroll to position [0, 0]
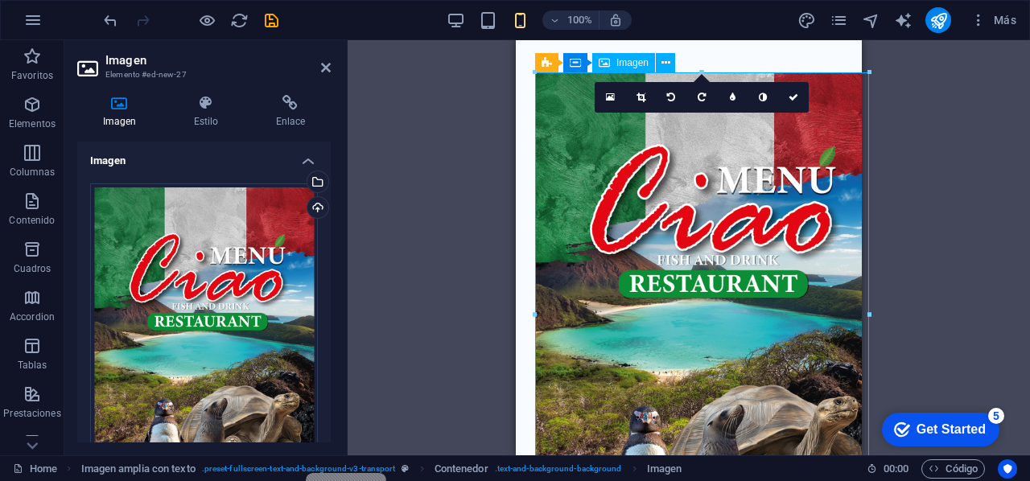
drag, startPoint x: 767, startPoint y: 209, endPoint x: 722, endPoint y: 205, distance: 44.4
click at [722, 205] on figure at bounding box center [708, 322] width 346 height 501
drag, startPoint x: 830, startPoint y: 133, endPoint x: 811, endPoint y: 134, distance: 19.4
click at [811, 134] on figure at bounding box center [708, 322] width 346 height 501
drag, startPoint x: 790, startPoint y: 191, endPoint x: 807, endPoint y: 191, distance: 16.9
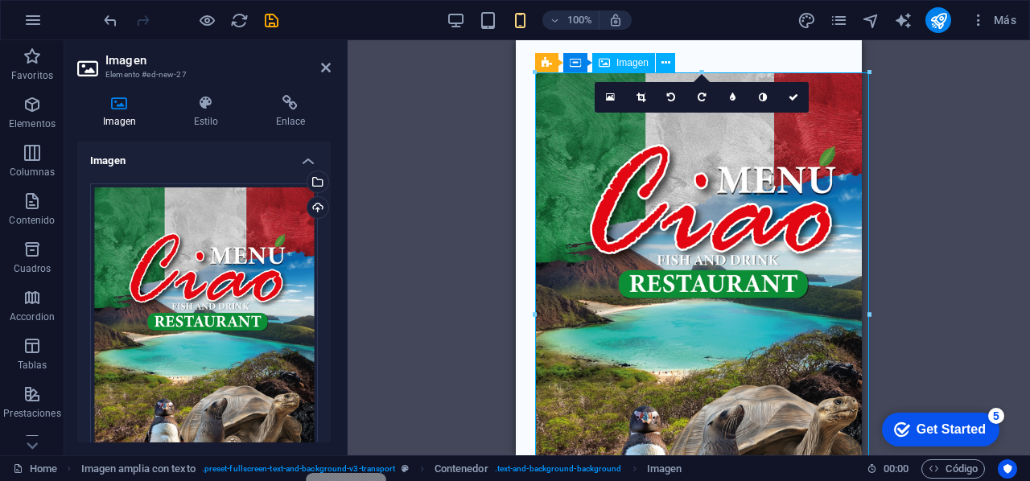
click at [807, 191] on figure at bounding box center [708, 322] width 346 height 501
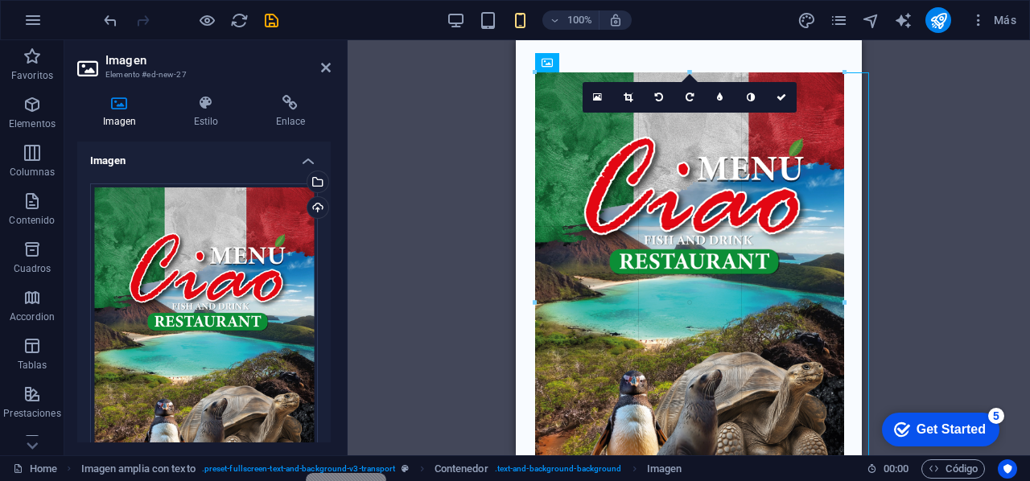
drag, startPoint x: 869, startPoint y: 199, endPoint x: 845, endPoint y: 195, distance: 25.3
type input "383"
select select "px"
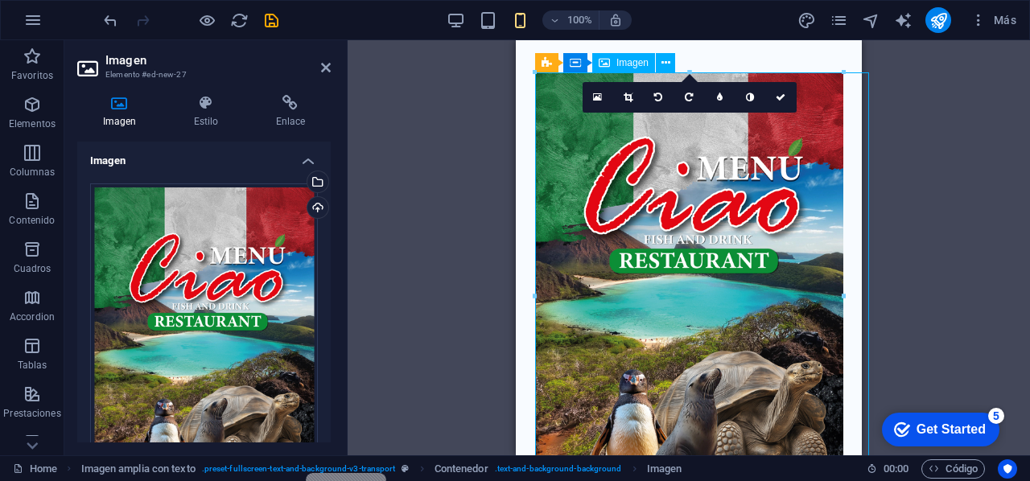
drag, startPoint x: 709, startPoint y: 176, endPoint x: 688, endPoint y: 166, distance: 23.4
click at [688, 166] on figure at bounding box center [708, 295] width 346 height 446
click at [706, 202] on figure at bounding box center [708, 295] width 346 height 446
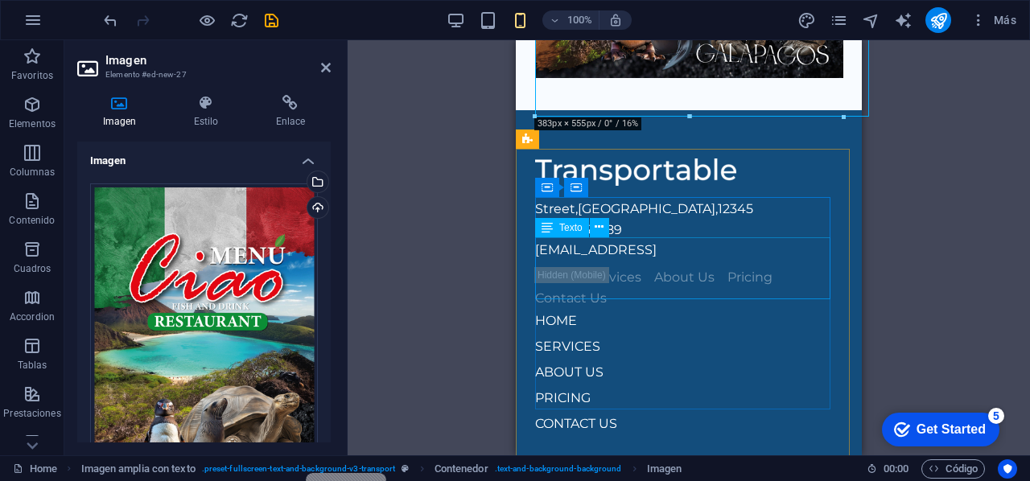
scroll to position [463, 0]
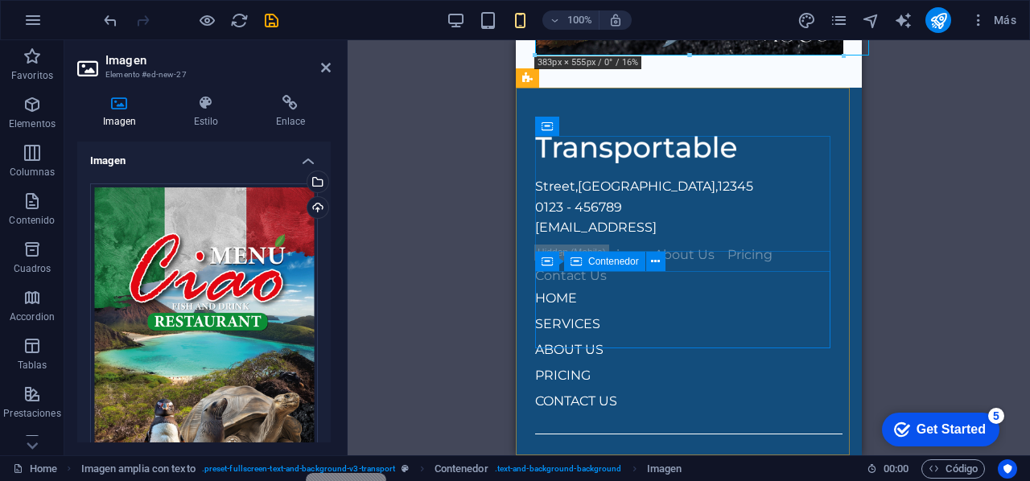
click at [716, 339] on div "HOME SERVICES ABOUT US PRICING CONTACT US" at bounding box center [688, 350] width 307 height 129
